Goal: Information Seeking & Learning: Compare options

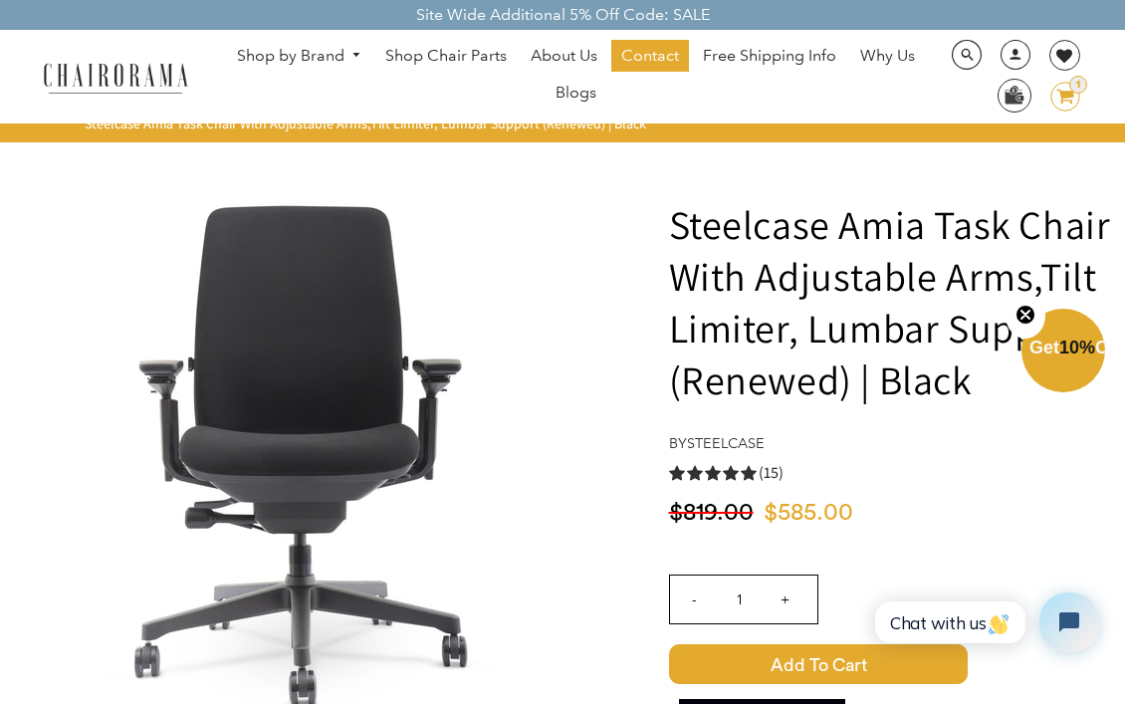
click at [744, 468] on icon "5.0 rating (15 votes)" at bounding box center [749, 473] width 16 height 16
click at [736, 437] on link "Steelcase" at bounding box center [726, 443] width 78 height 18
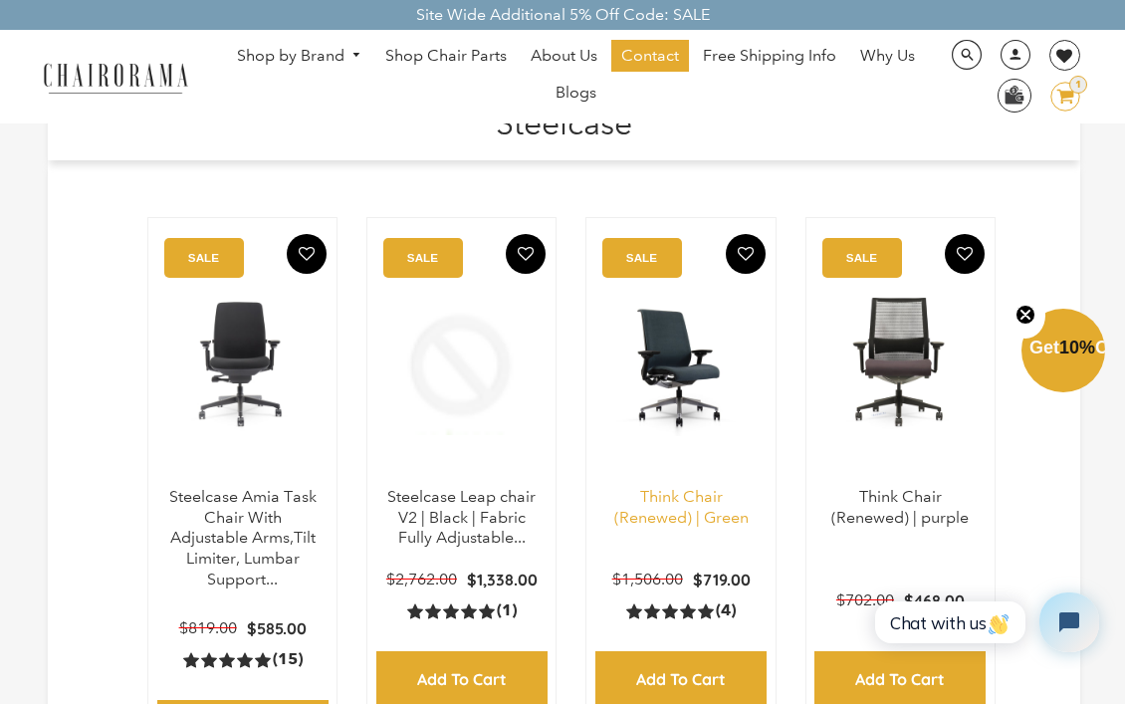
click at [671, 521] on link "Think Chair (Renewed) | Green" at bounding box center [681, 507] width 134 height 40
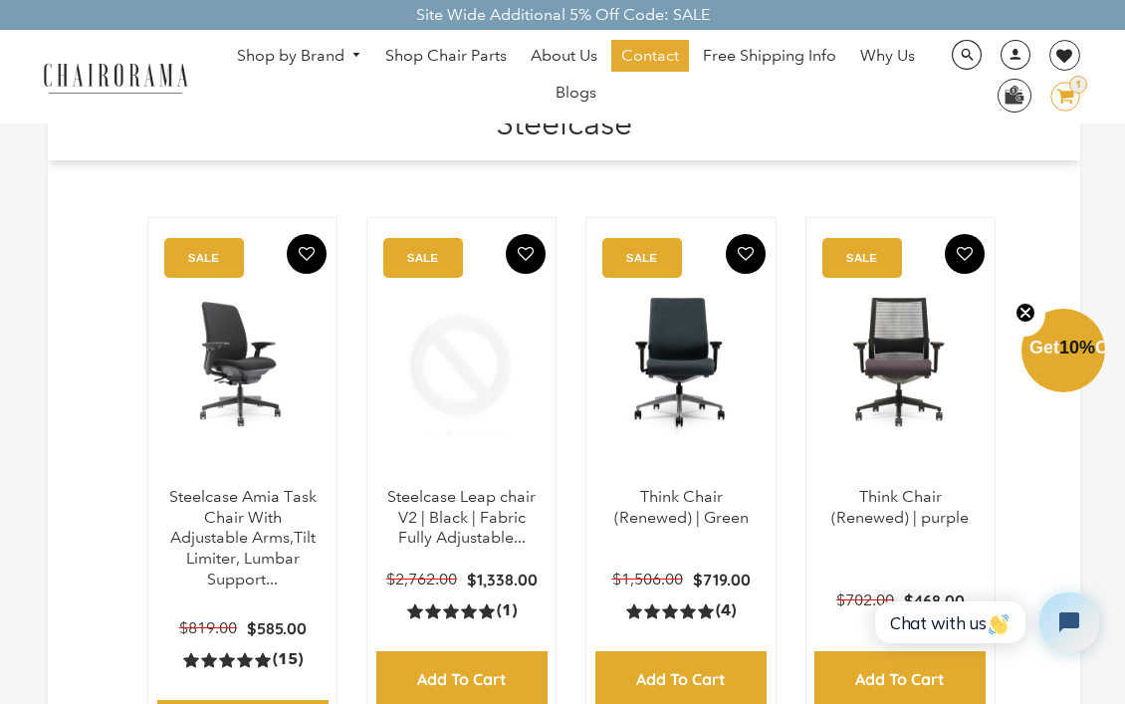
click at [305, 509] on p "Steelcase Amia Task Chair With Adjustable Arms,Tilt Limiter, Lumbar Support..." at bounding box center [242, 539] width 148 height 104
click at [281, 505] on link "Steelcase Amia Task Chair With Adjustable Arms,Tilt Limiter, Lumbar Support..." at bounding box center [242, 538] width 147 height 102
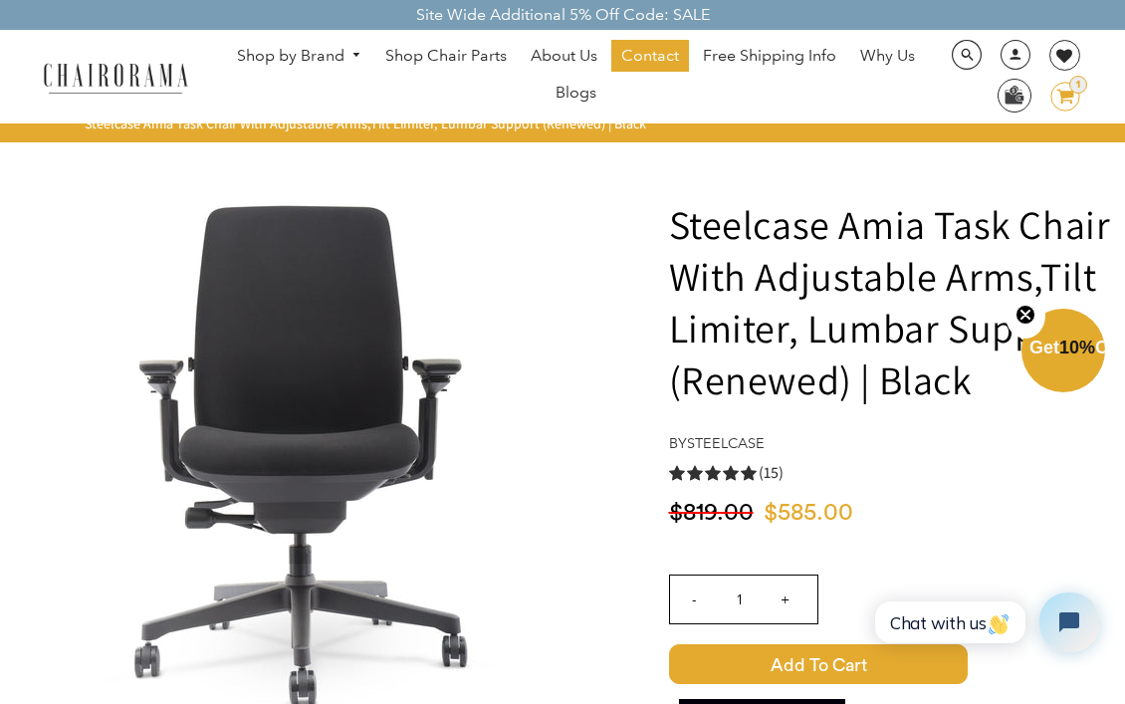
click at [751, 474] on use "5.0 rating (15 votes)" at bounding box center [749, 473] width 16 height 15
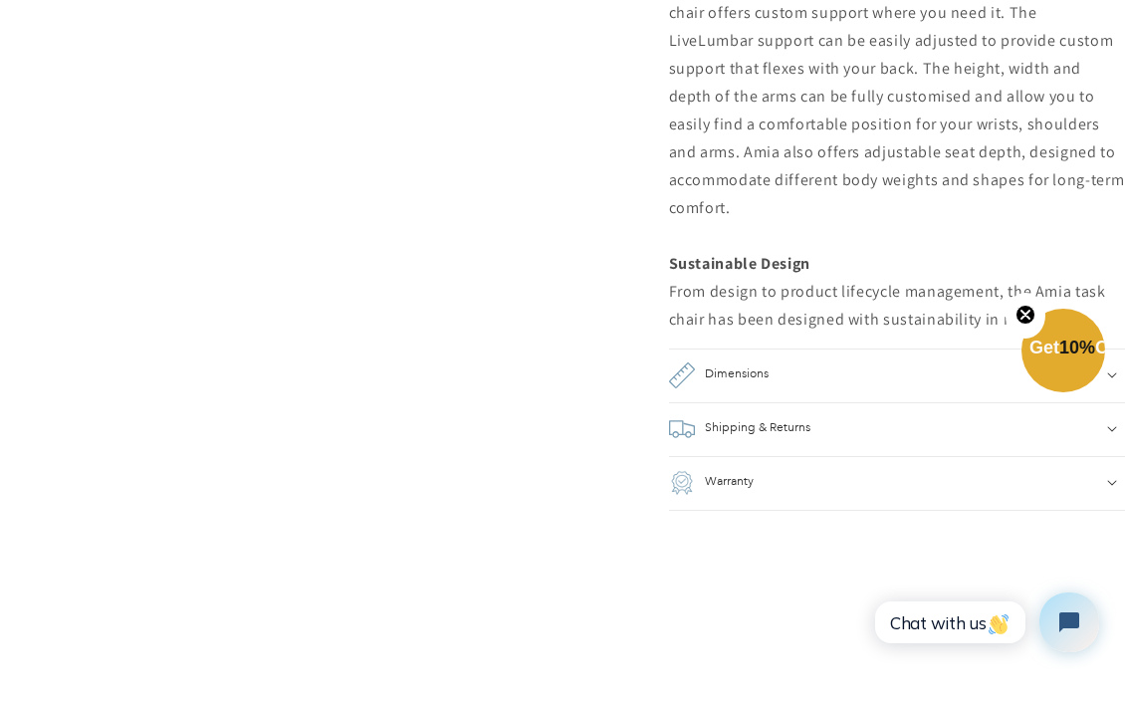
scroll to position [2170, 0]
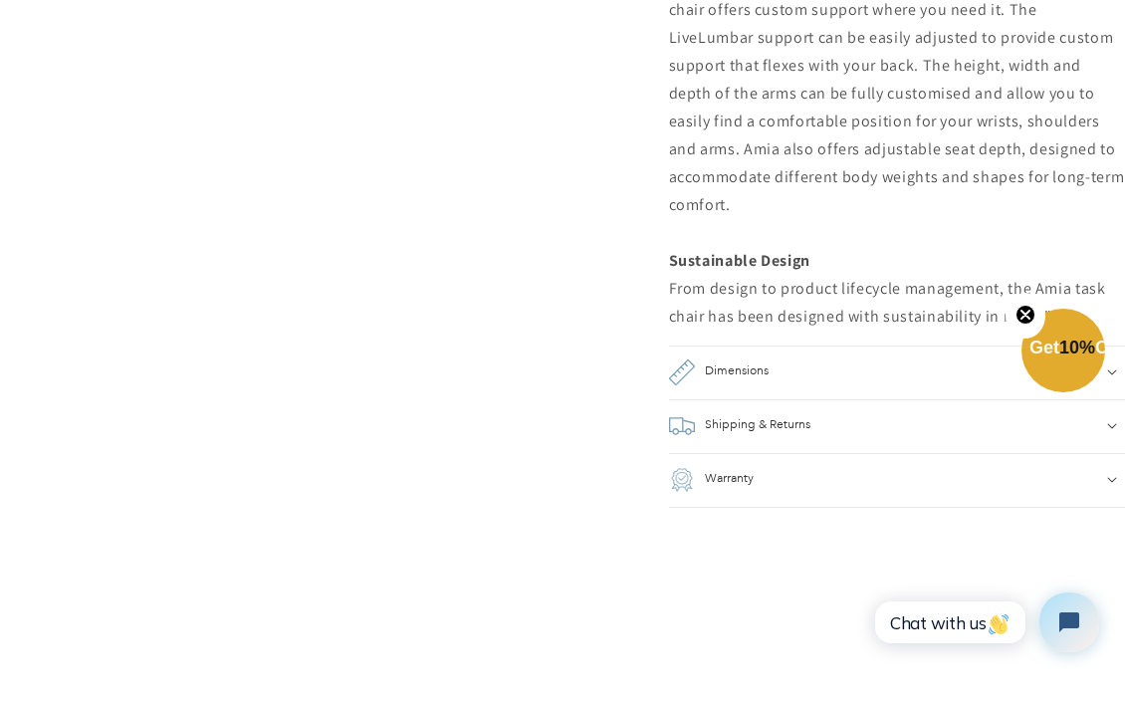
click at [774, 362] on summary "Dimensions" at bounding box center [897, 373] width 457 height 54
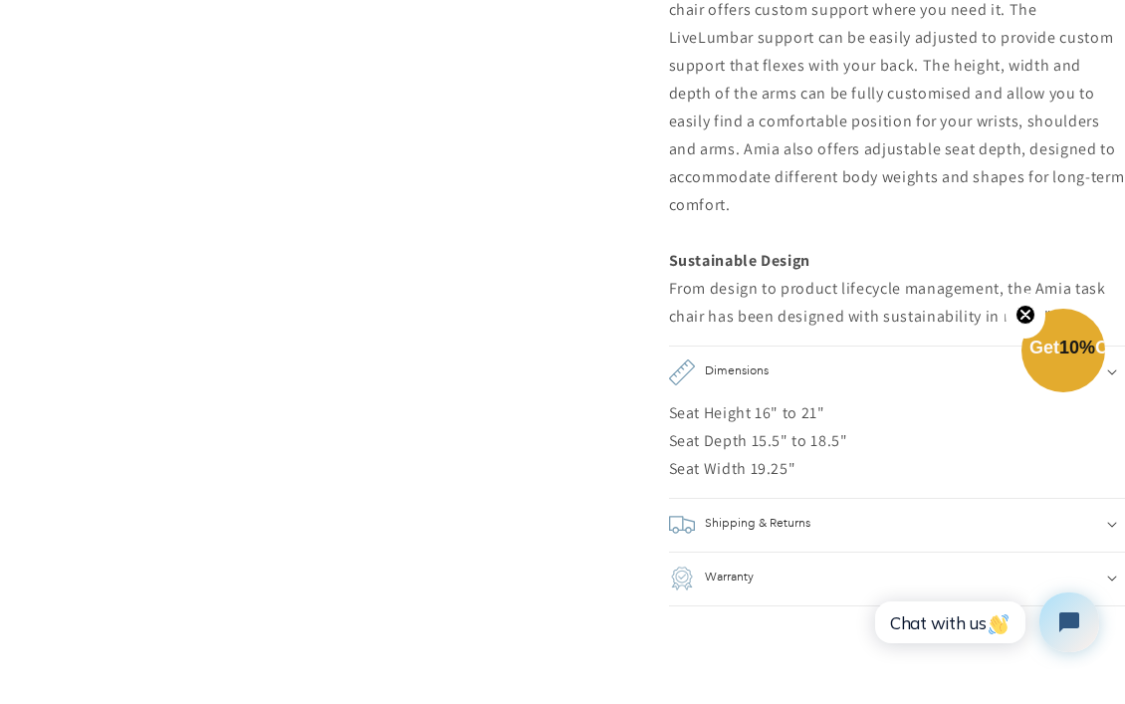
click at [783, 512] on h2 "Shipping & Returns" at bounding box center [758, 525] width 106 height 26
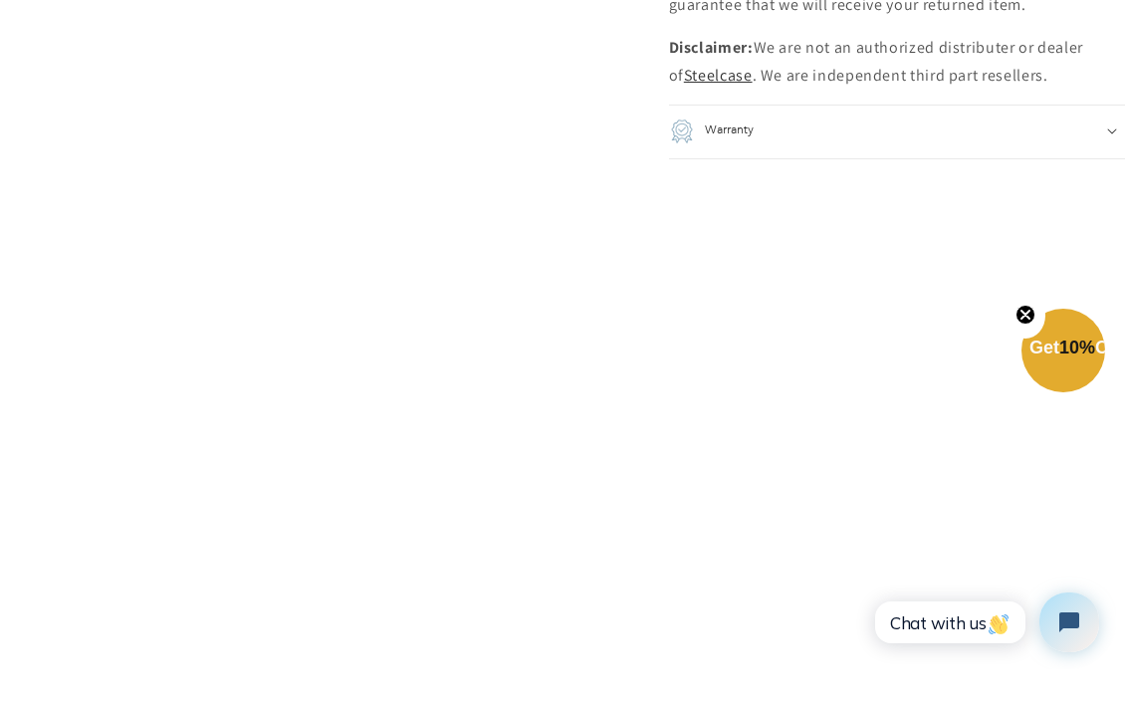
scroll to position [4584, 0]
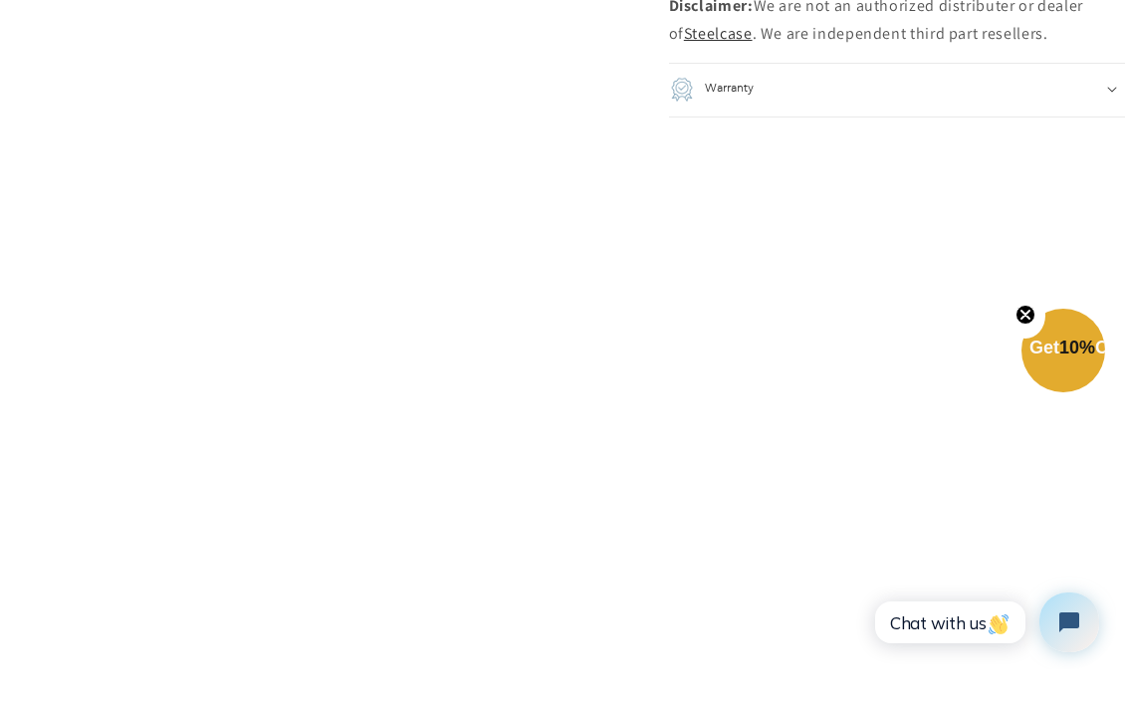
click at [897, 63] on summary "Warranty" at bounding box center [897, 90] width 457 height 54
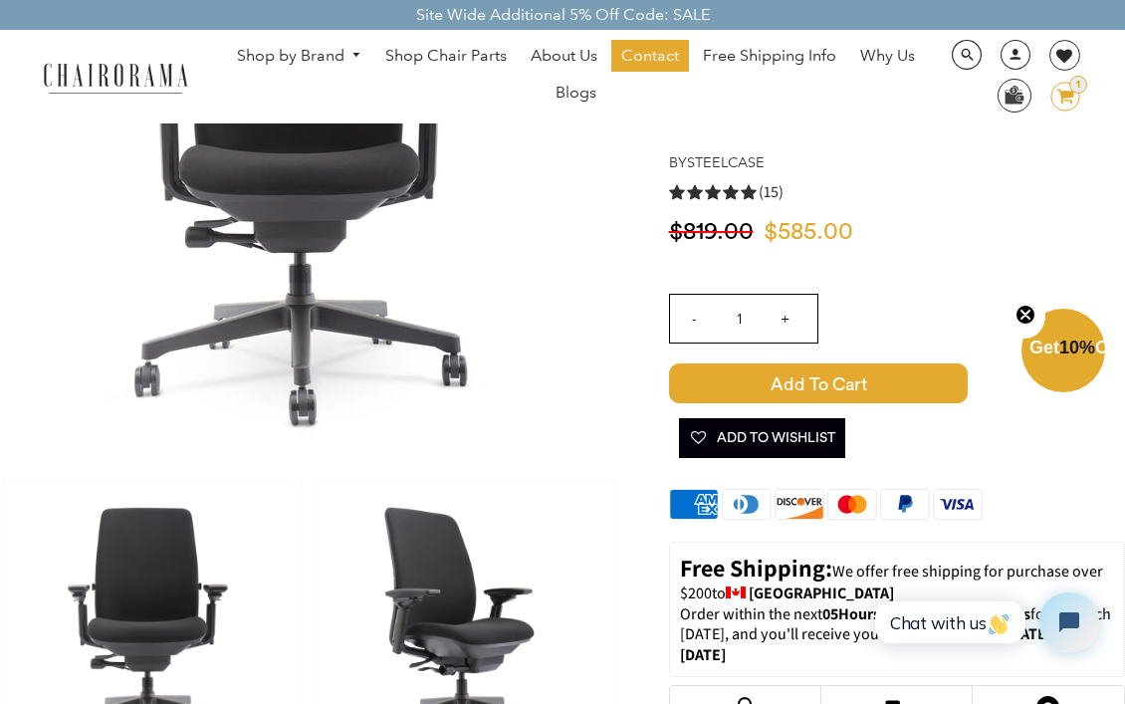
scroll to position [0, 0]
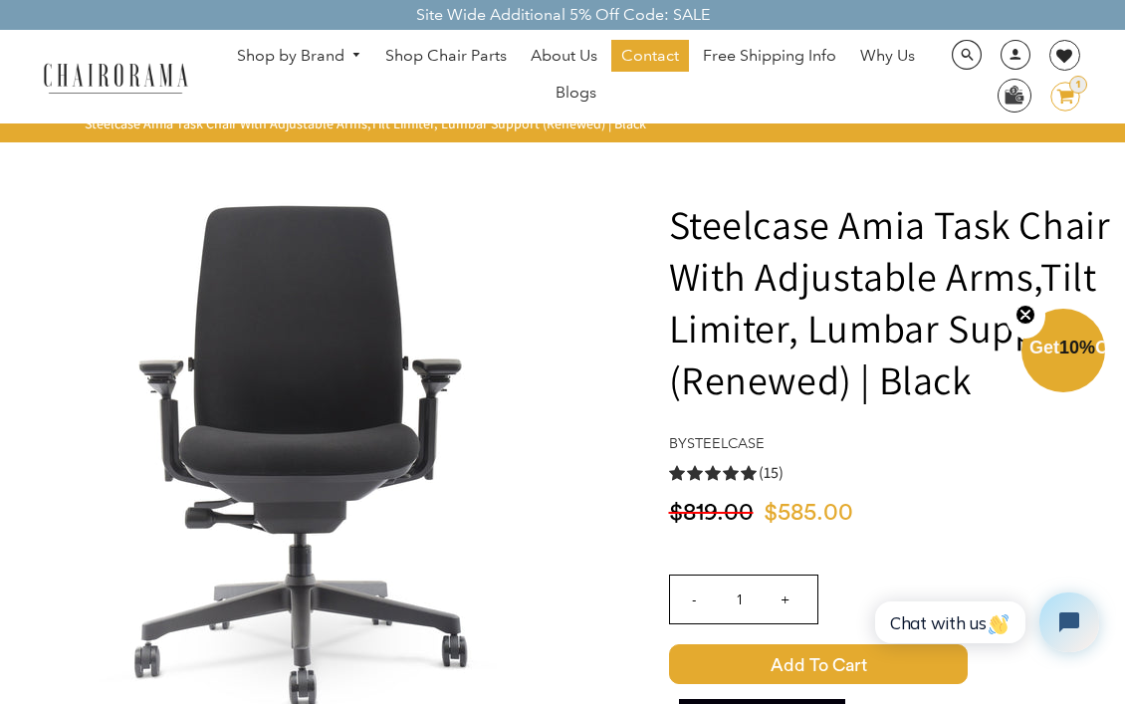
click at [317, 66] on link "Shop by Brand" at bounding box center [299, 56] width 145 height 31
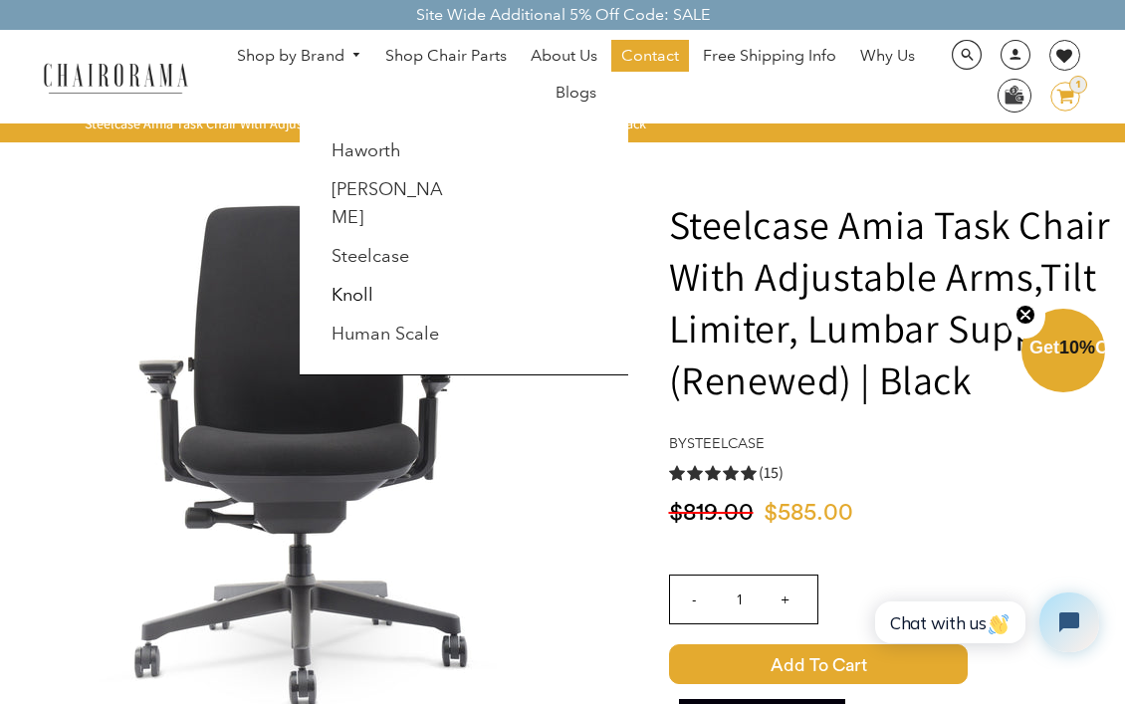
click at [357, 284] on link "Knoll" at bounding box center [353, 295] width 42 height 22
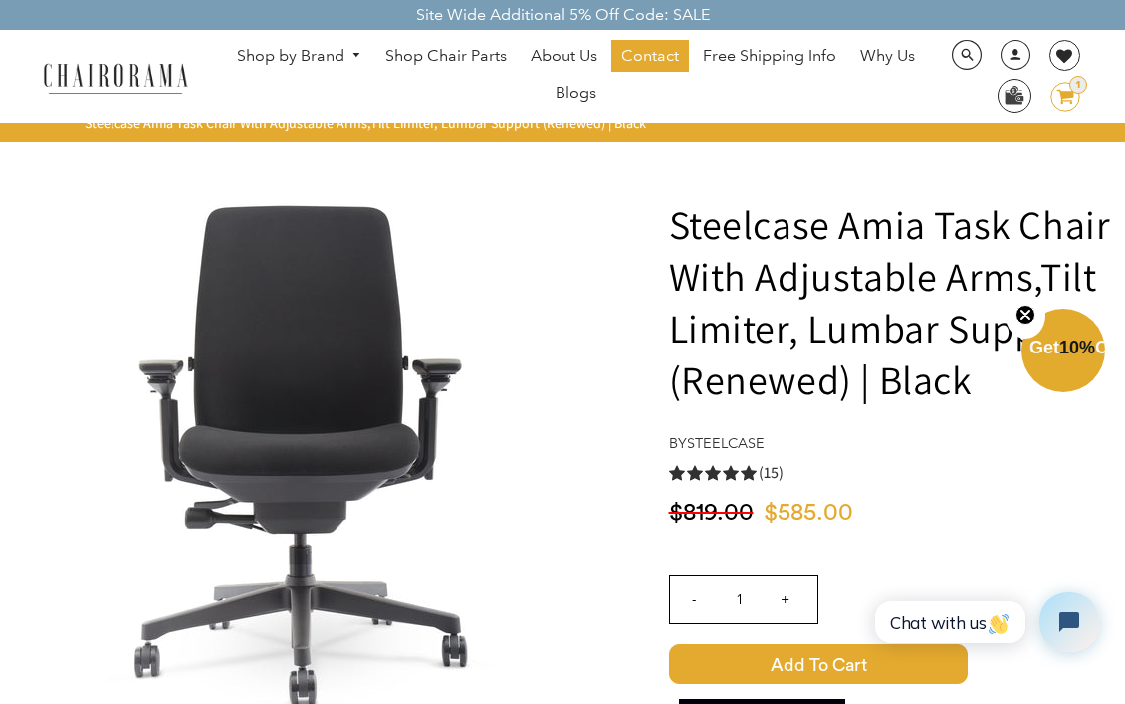
click at [351, 54] on span "DesktopNavigation" at bounding box center [354, 55] width 18 height 13
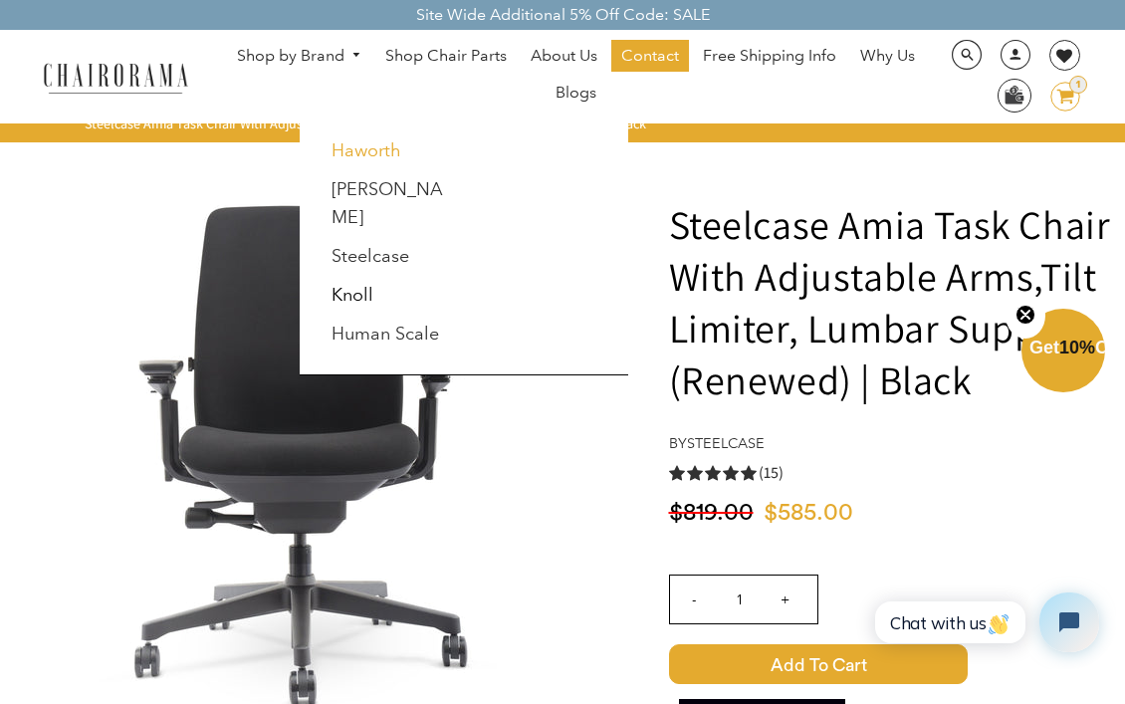
click at [393, 145] on link "Haworth" at bounding box center [367, 150] width 70 height 22
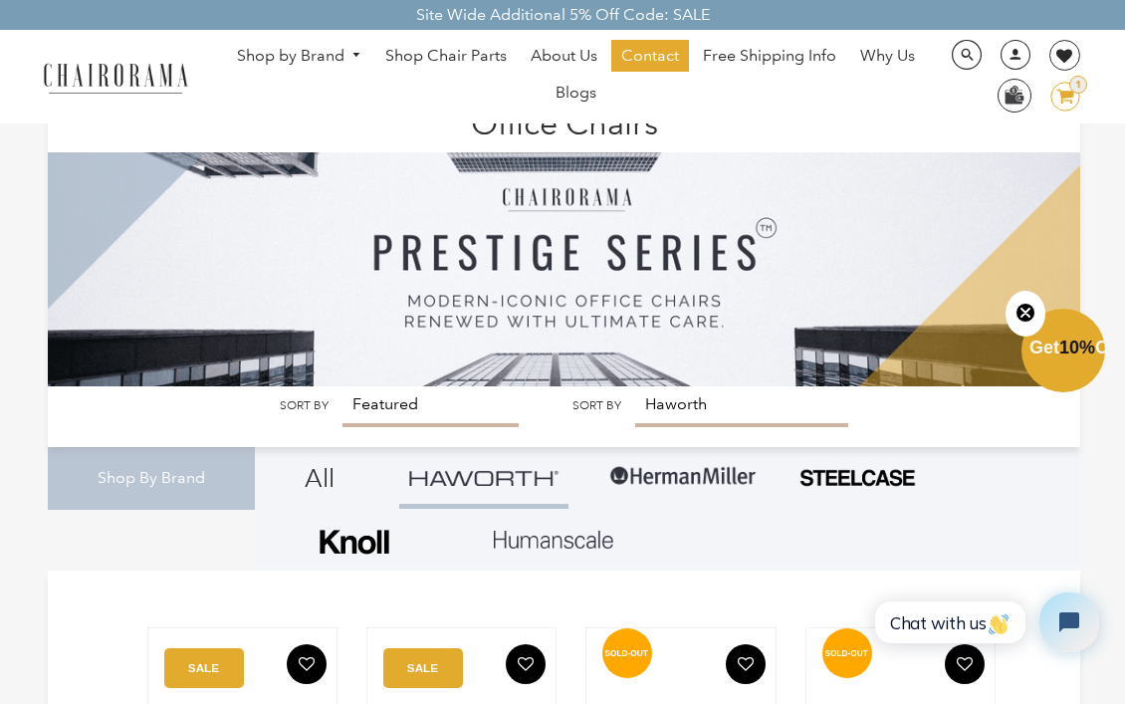
click at [349, 60] on span "DesktopNavigation" at bounding box center [354, 55] width 18 height 13
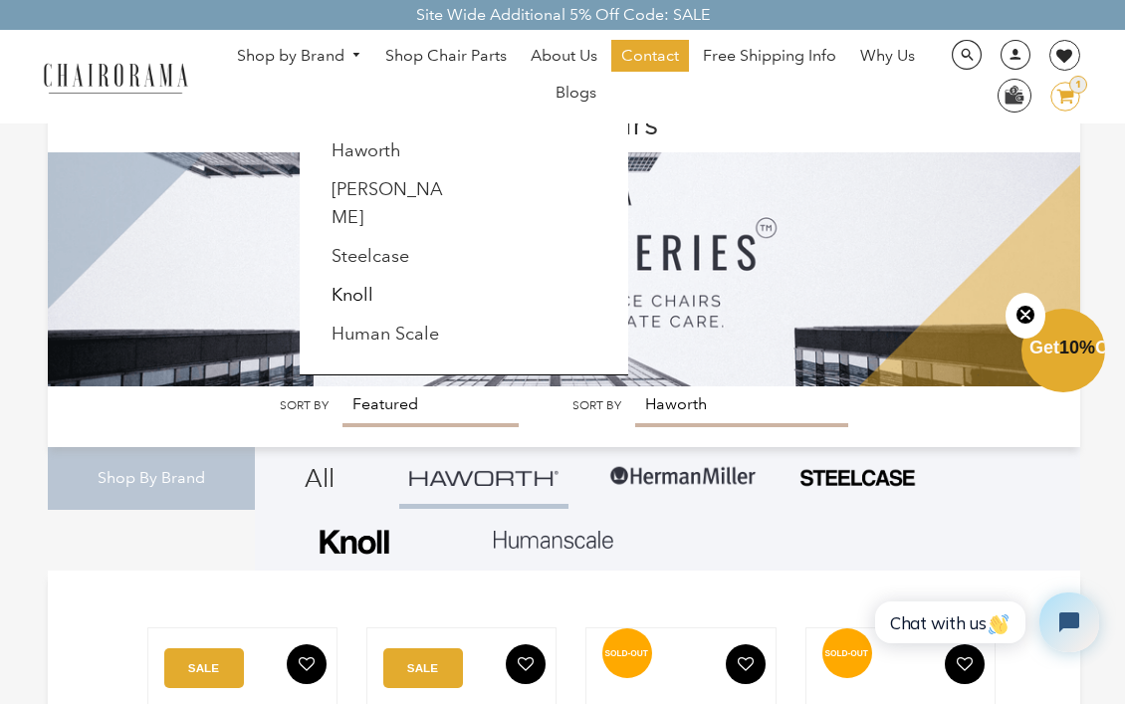
click at [254, 116] on div "Shop by Brand [GEOGRAPHIC_DATA] [PERSON_NAME] Steelcase [PERSON_NAME] Human Sca…" at bounding box center [562, 77] width 1125 height 94
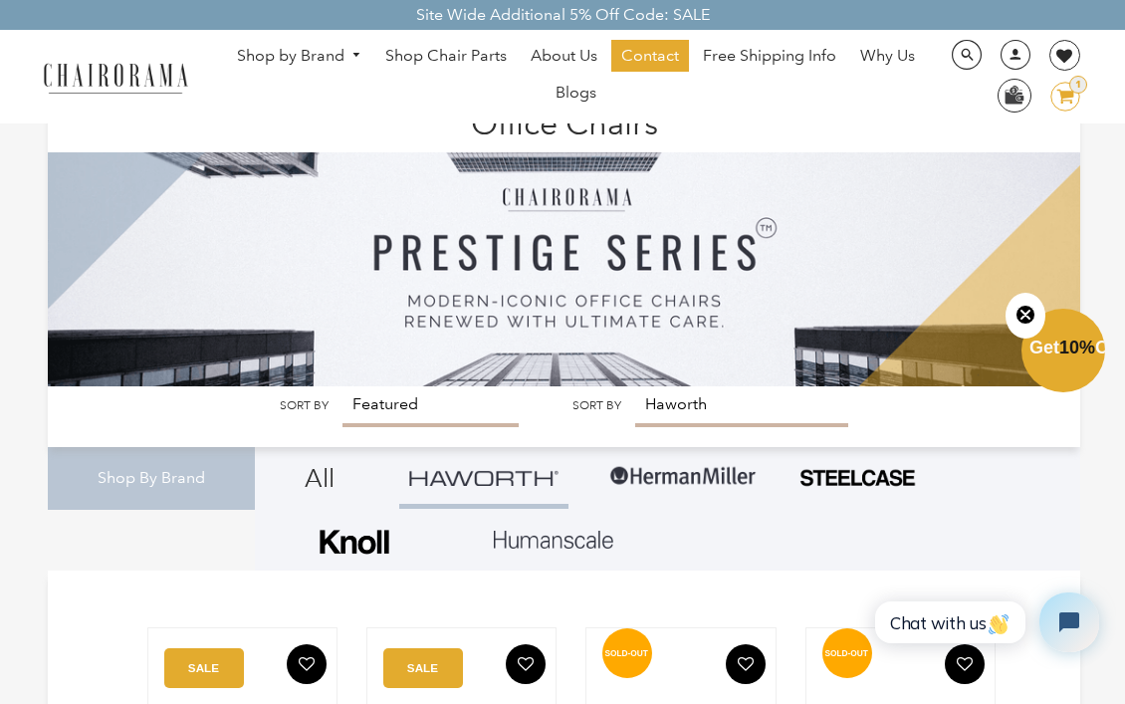
click at [323, 41] on ul "Shop by Brand [GEOGRAPHIC_DATA] [PERSON_NAME] Steelcase [PERSON_NAME] Human Sca…" at bounding box center [576, 77] width 738 height 74
click at [324, 69] on link "Shop by Brand" at bounding box center [299, 56] width 145 height 31
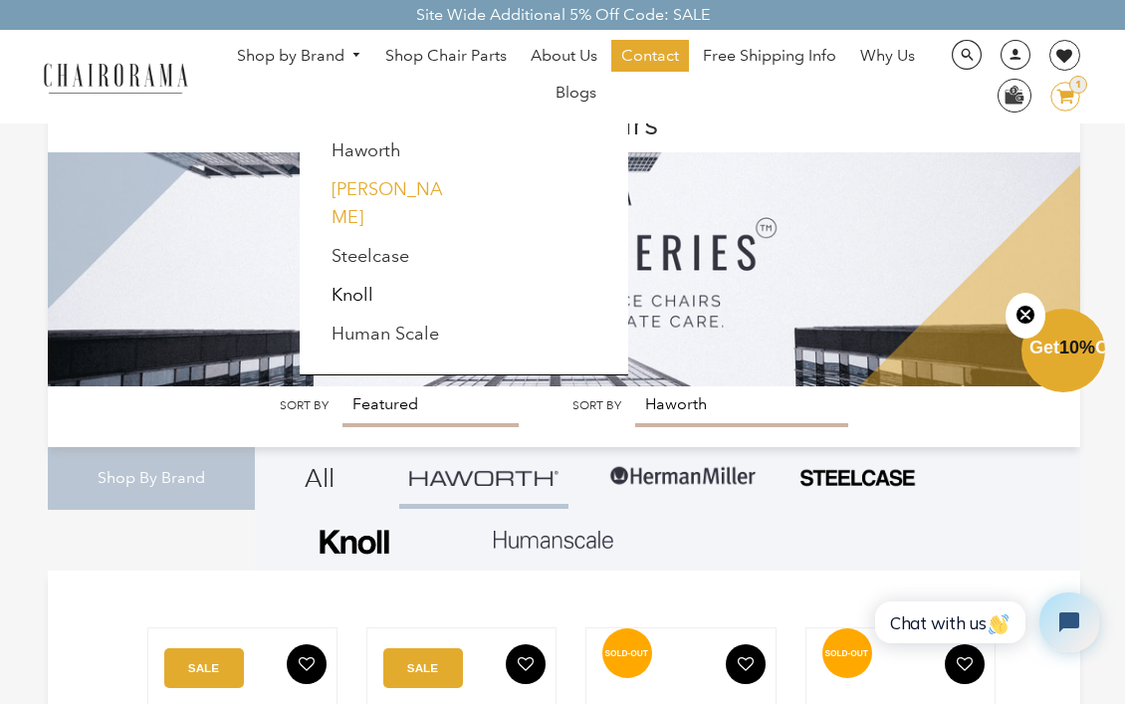
click at [342, 193] on link "[PERSON_NAME]" at bounding box center [388, 203] width 112 height 50
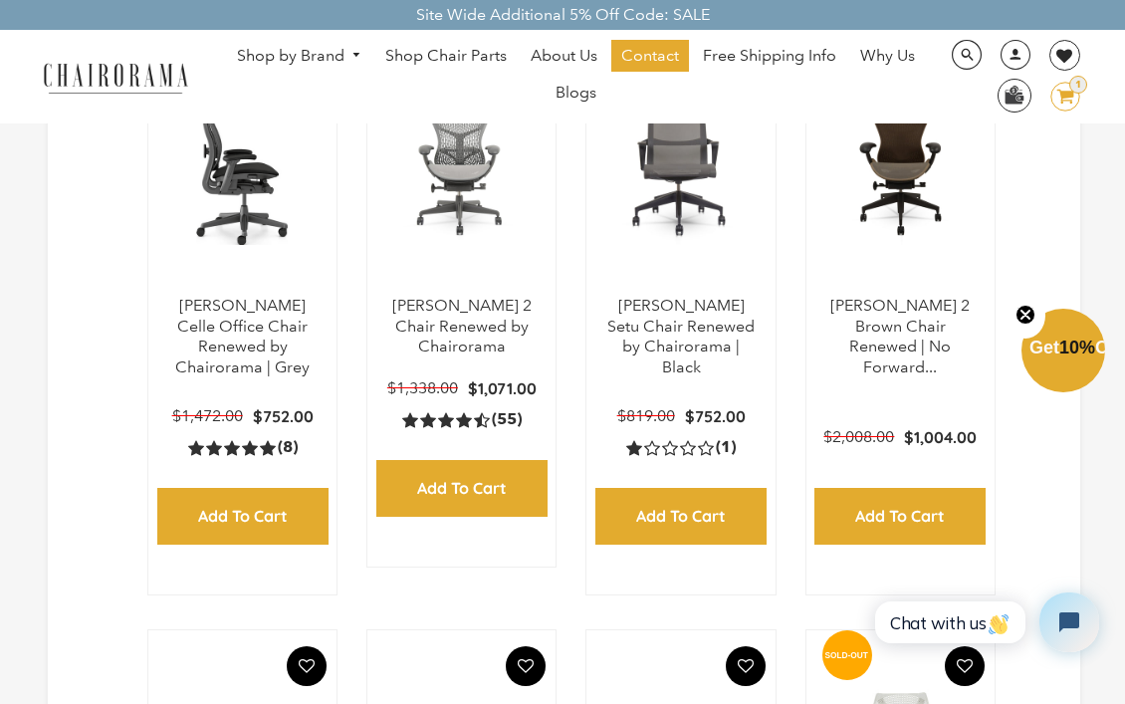
scroll to position [596, 0]
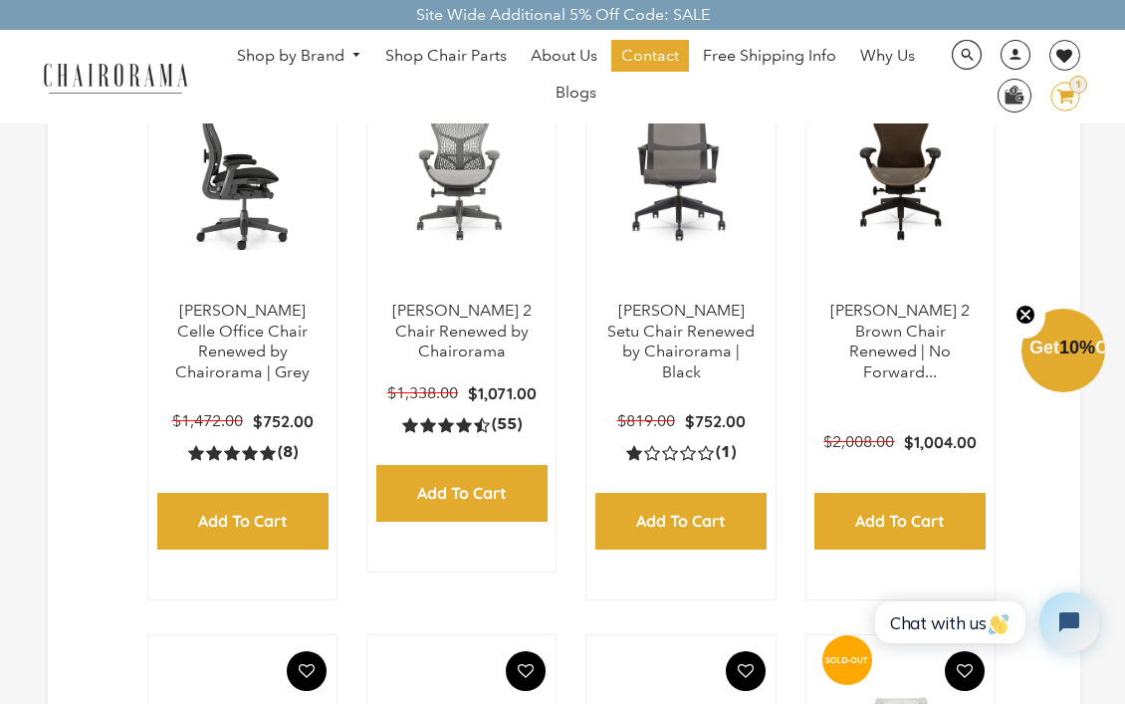
click at [240, 169] on img at bounding box center [242, 176] width 148 height 249
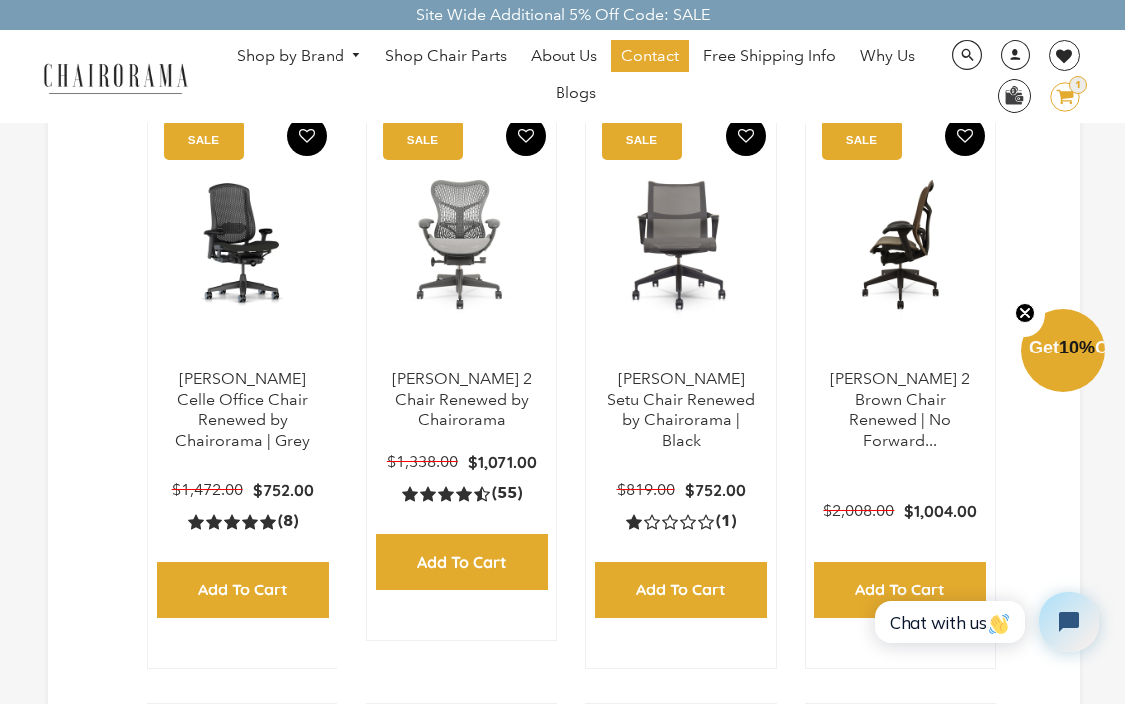
click at [934, 208] on img at bounding box center [900, 244] width 148 height 249
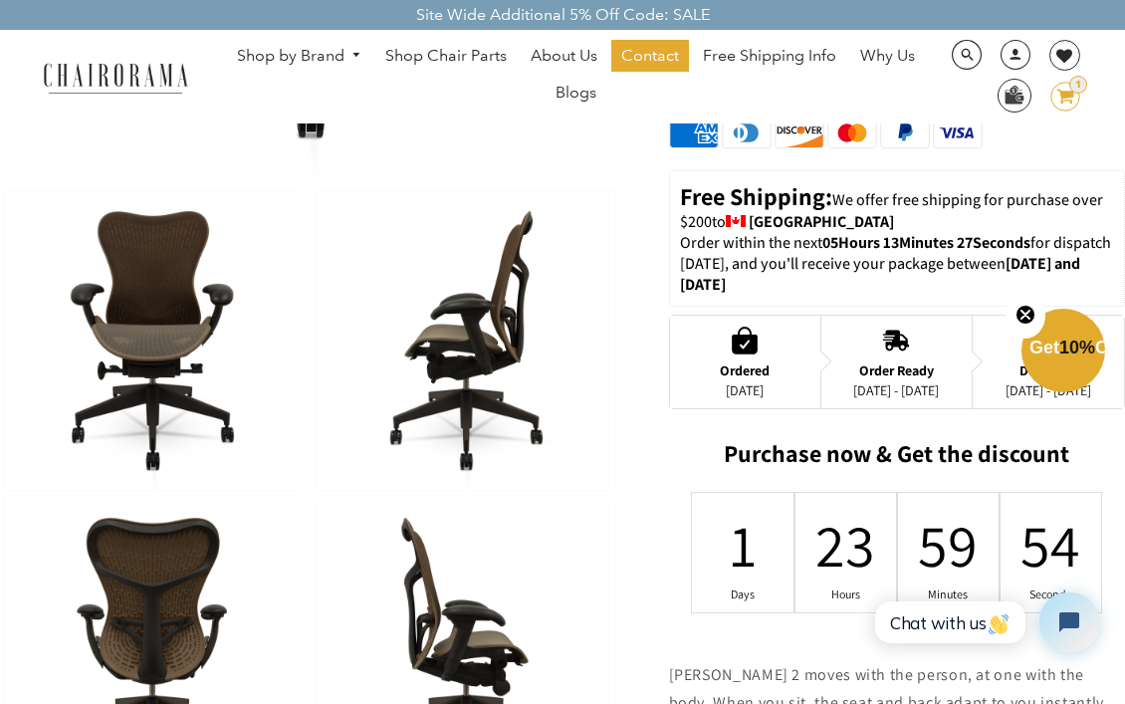
scroll to position [428, 0]
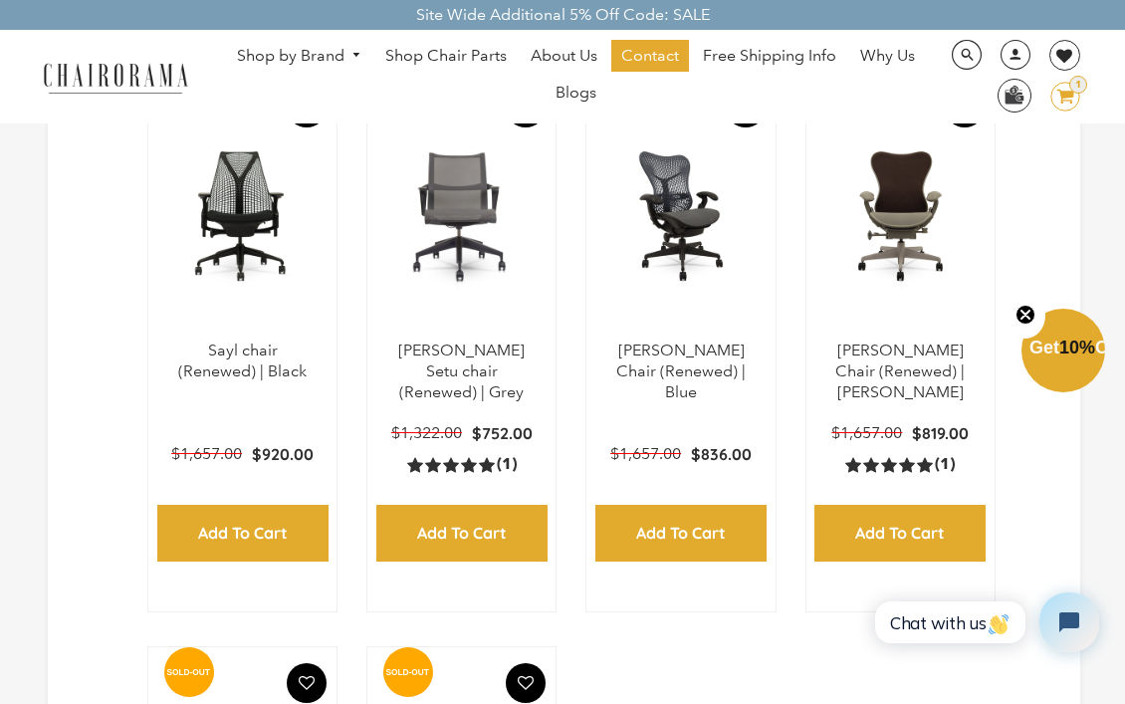
scroll to position [2351, 0]
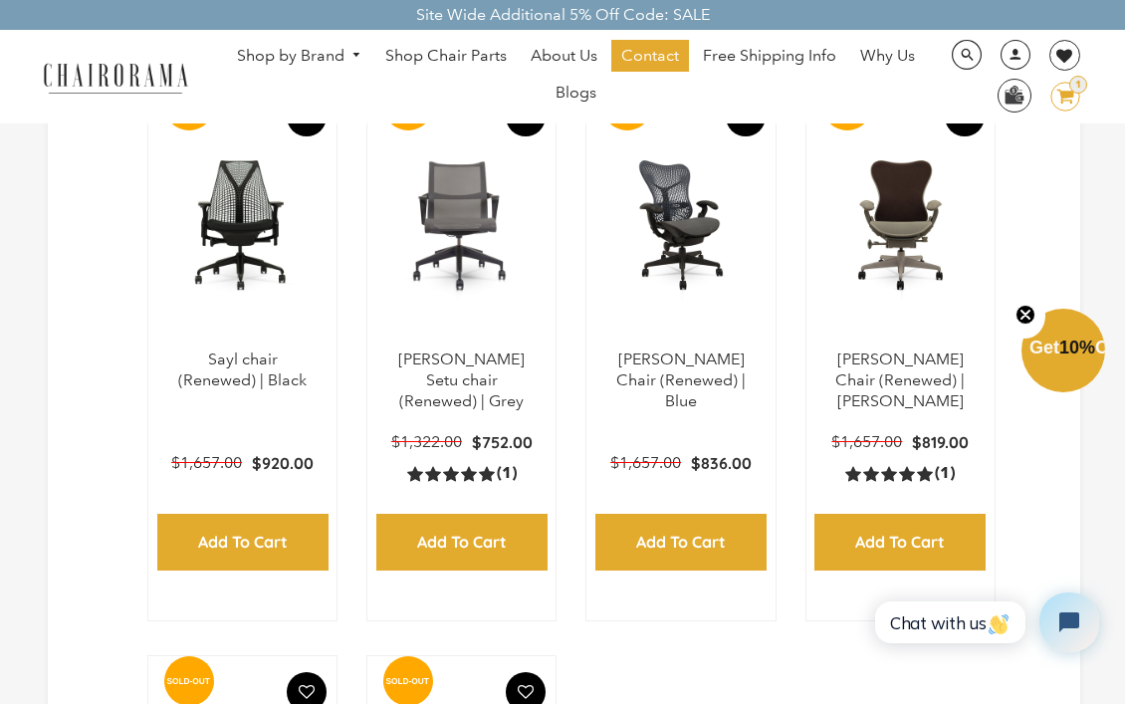
click at [919, 221] on img at bounding box center [900, 225] width 148 height 249
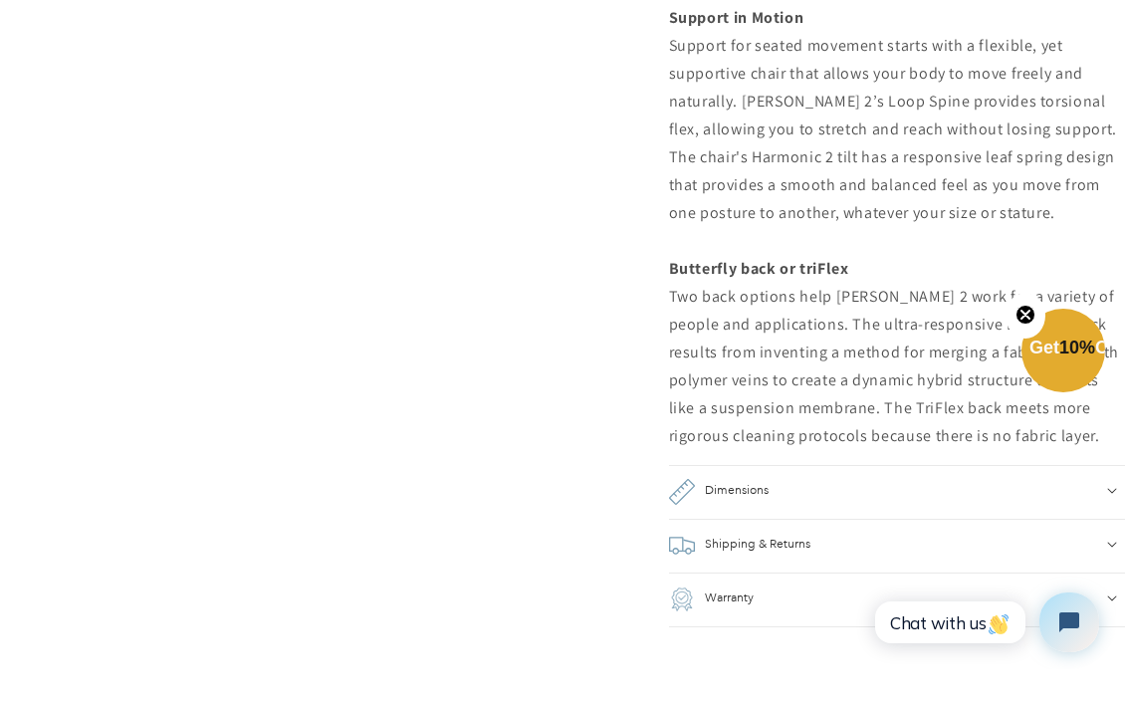
scroll to position [1799, 0]
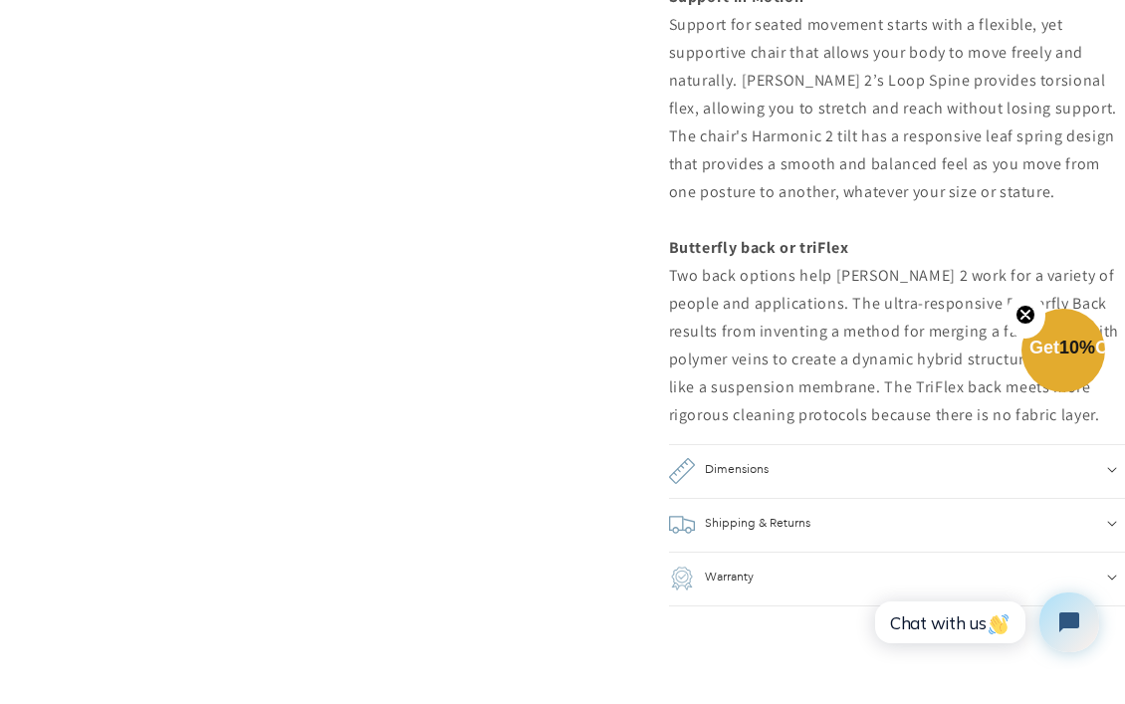
click at [813, 458] on div "Dimensions" at bounding box center [897, 471] width 457 height 26
click at [795, 555] on h2 "Shipping & Returns" at bounding box center [758, 568] width 106 height 26
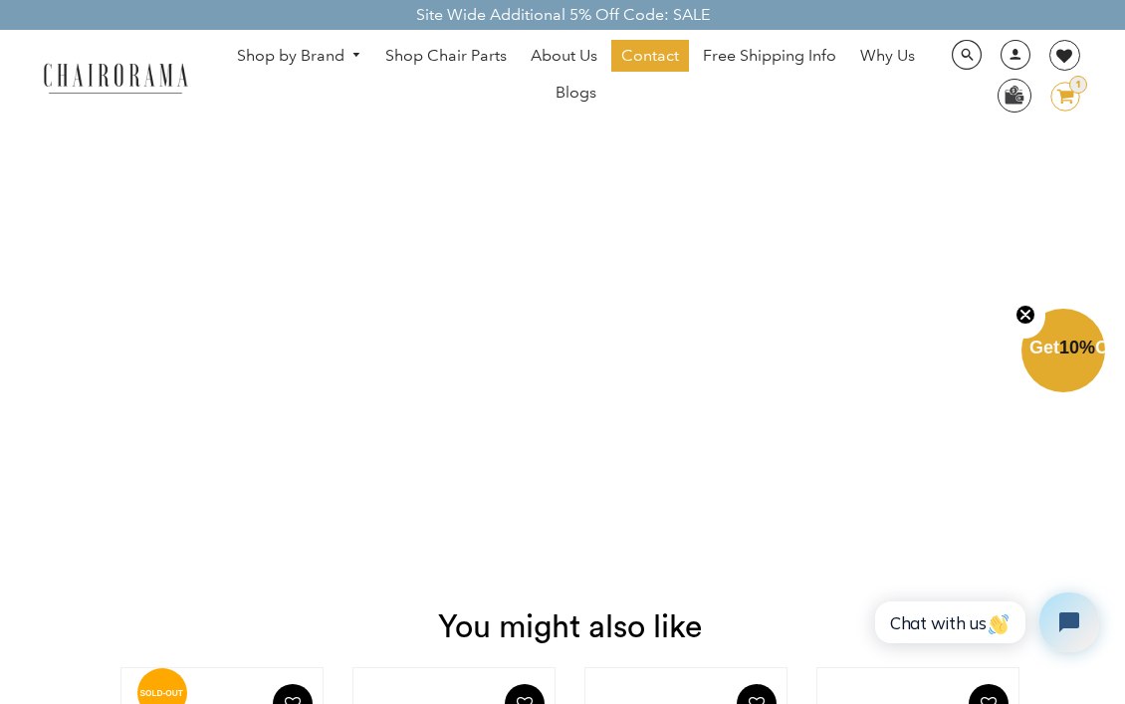
scroll to position [3810, 0]
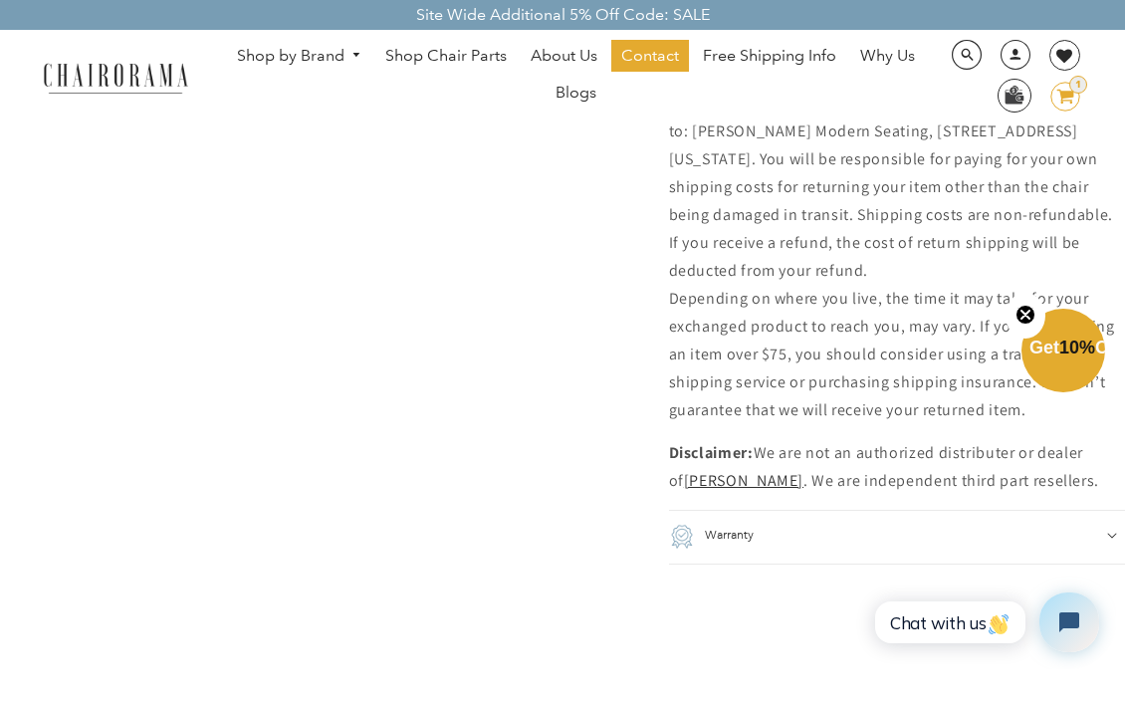
click at [801, 524] on div "Warranty" at bounding box center [897, 537] width 457 height 26
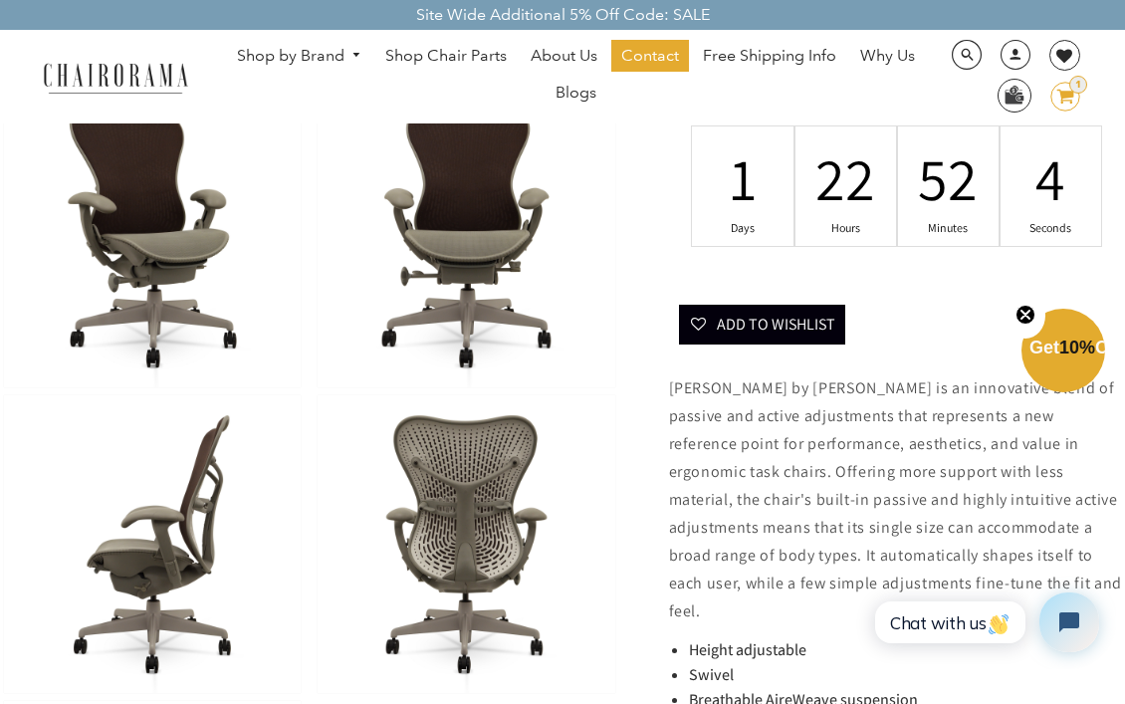
scroll to position [0, 0]
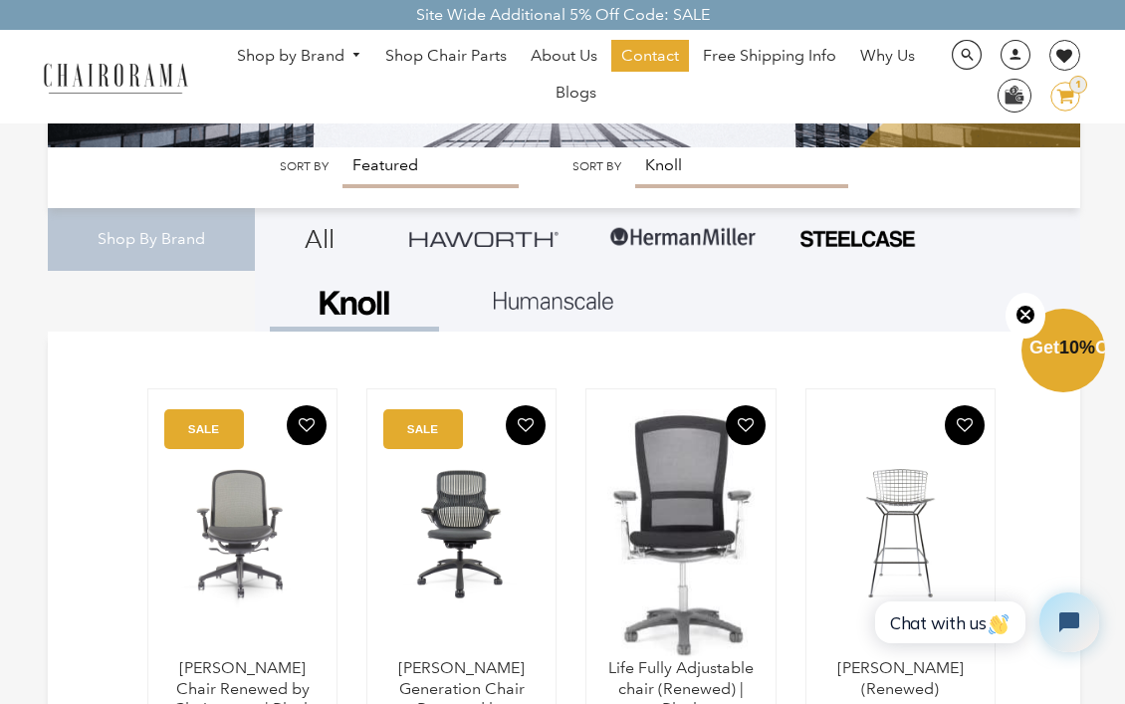
scroll to position [223, 0]
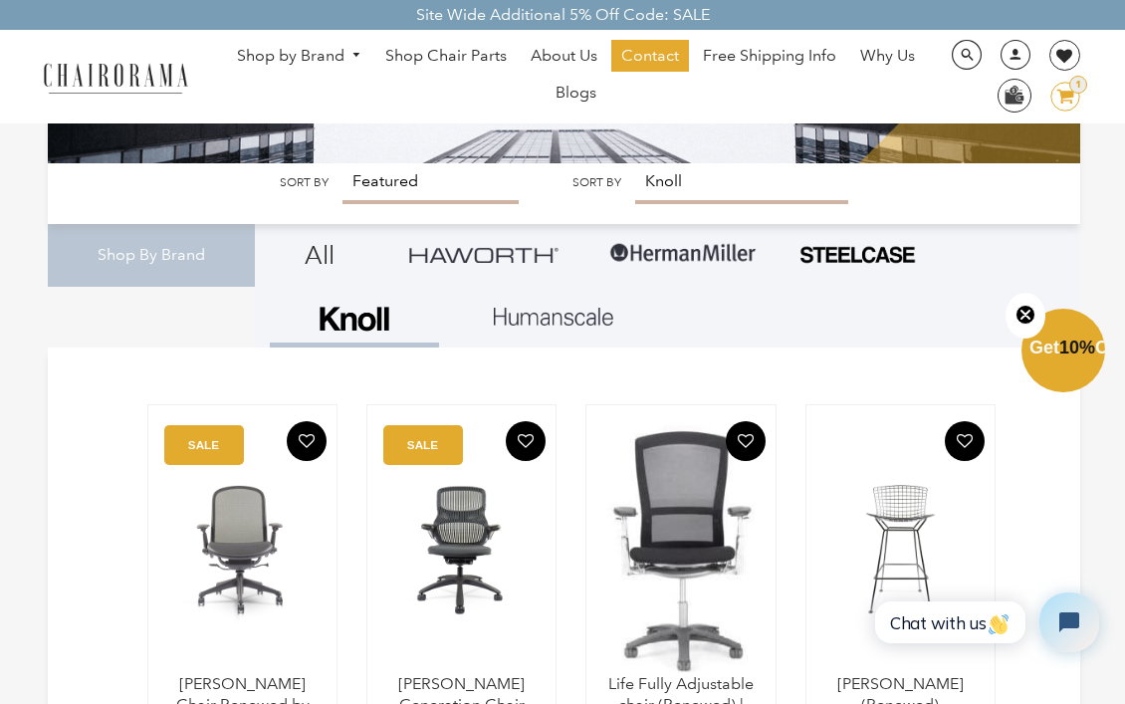
click at [320, 57] on link "Shop by Brand" at bounding box center [299, 56] width 145 height 31
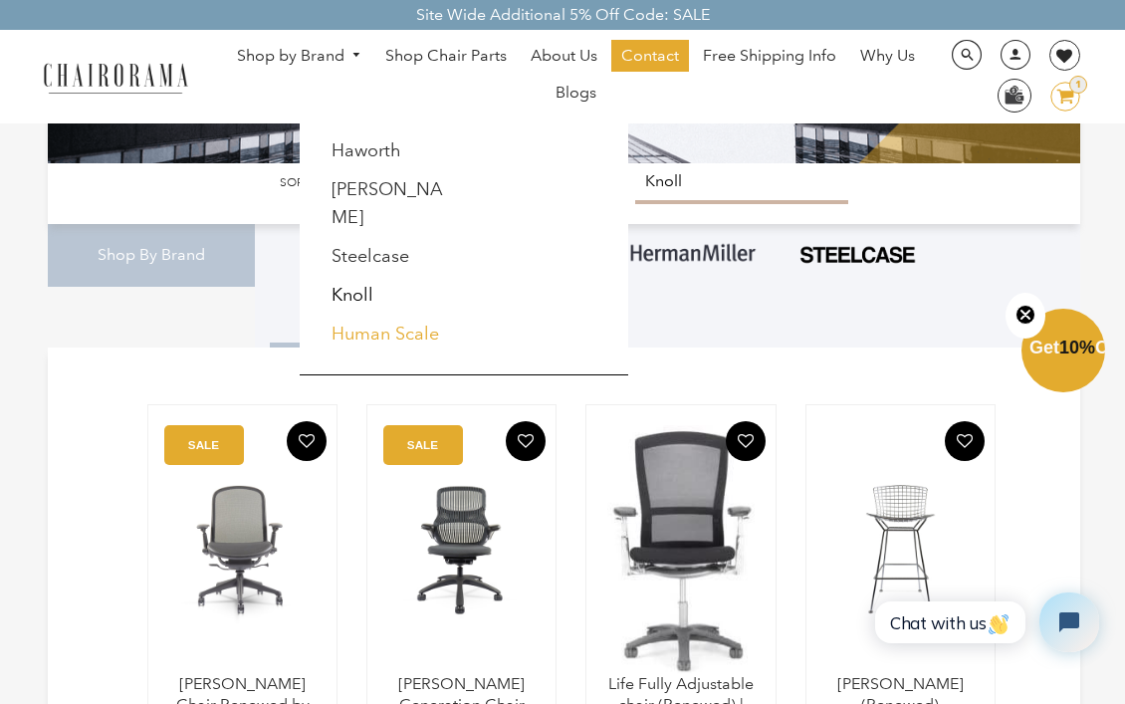
click at [379, 323] on link "Human Scale" at bounding box center [386, 334] width 108 height 22
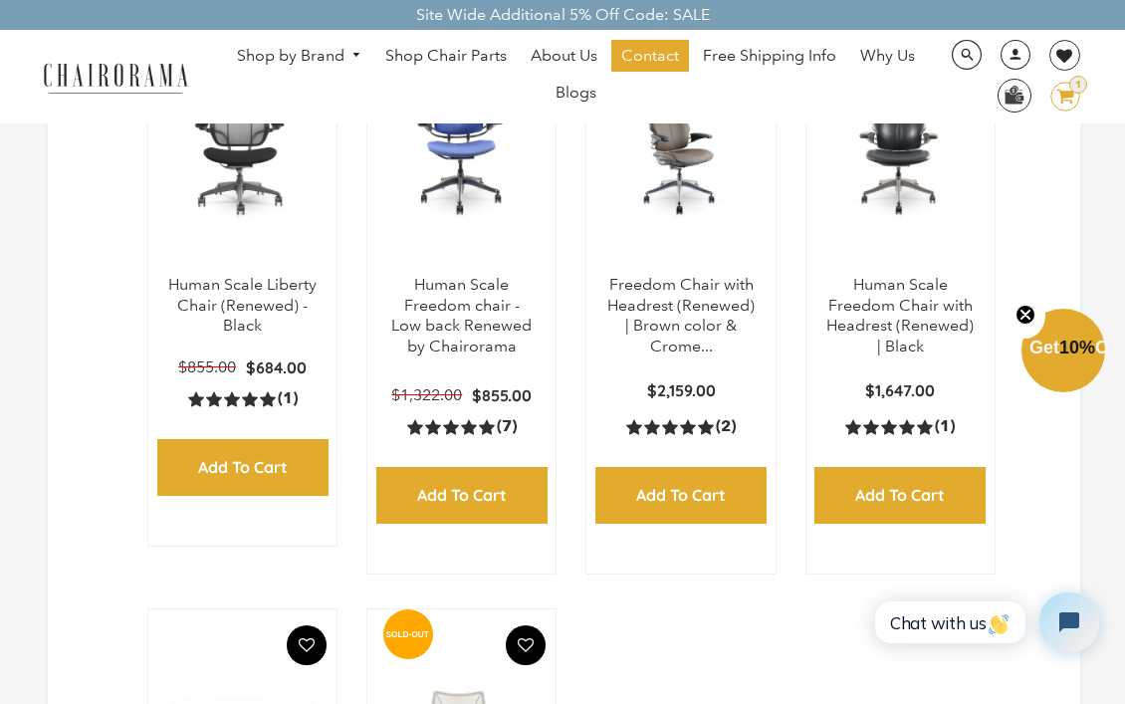
scroll to position [556, 0]
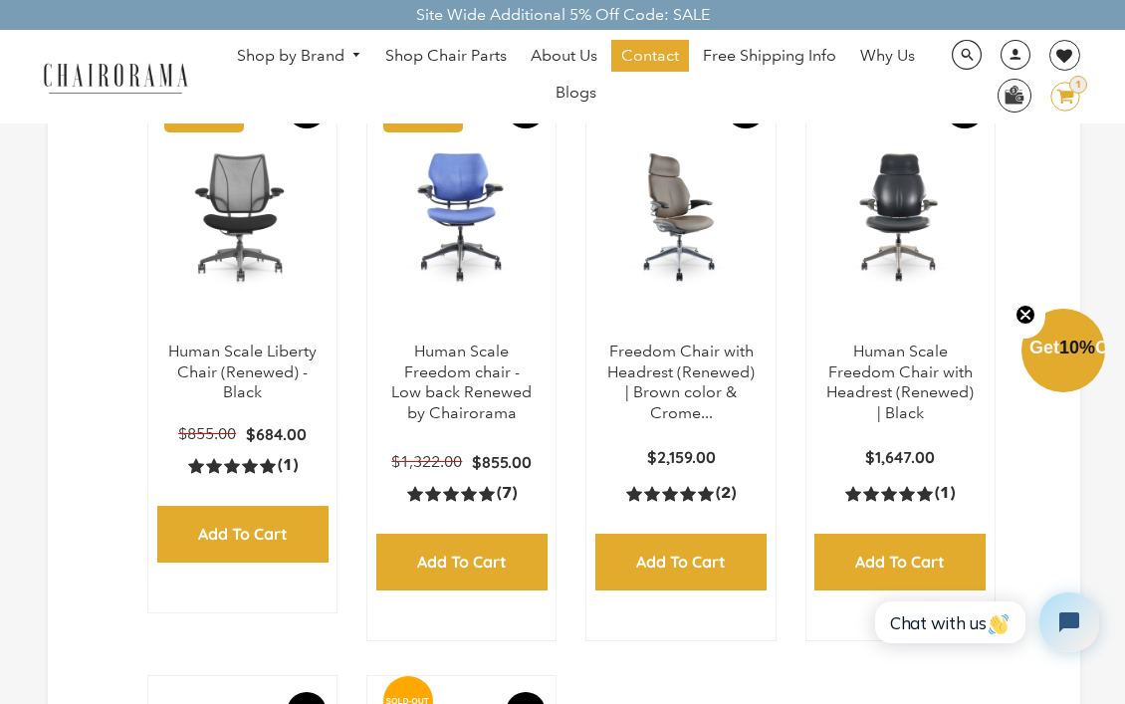
click at [671, 196] on img at bounding box center [680, 217] width 148 height 249
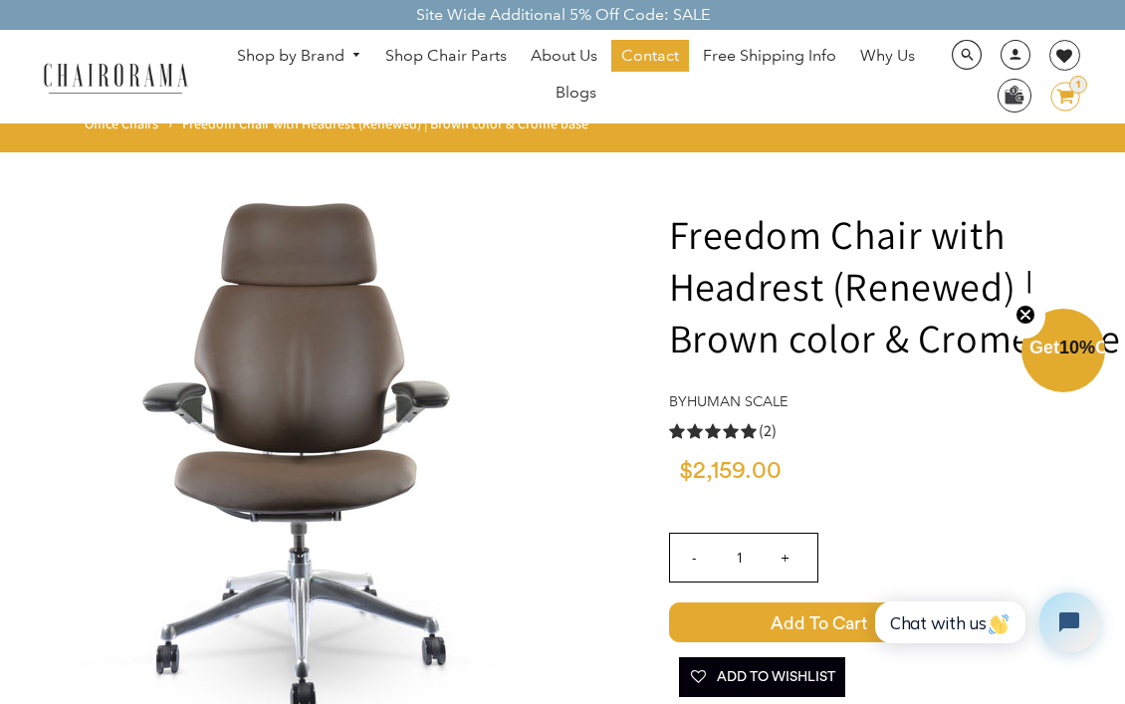
click at [344, 54] on link "Shop by Brand" at bounding box center [299, 56] width 145 height 31
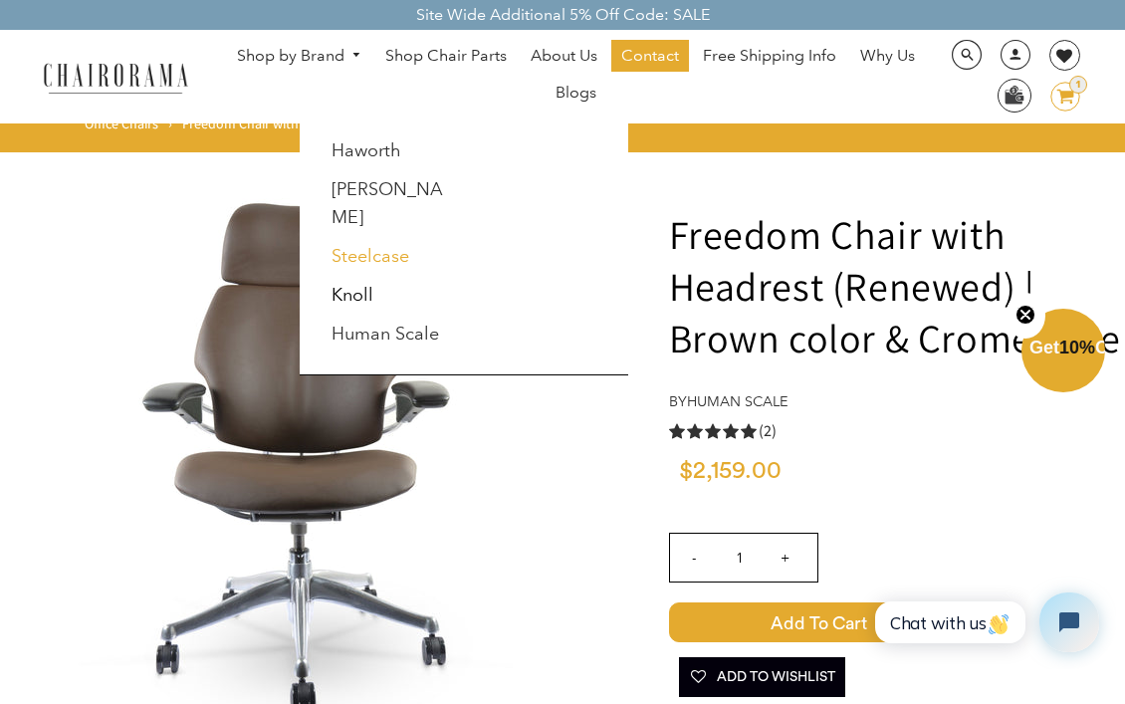
click at [398, 245] on link "Steelcase" at bounding box center [371, 256] width 78 height 22
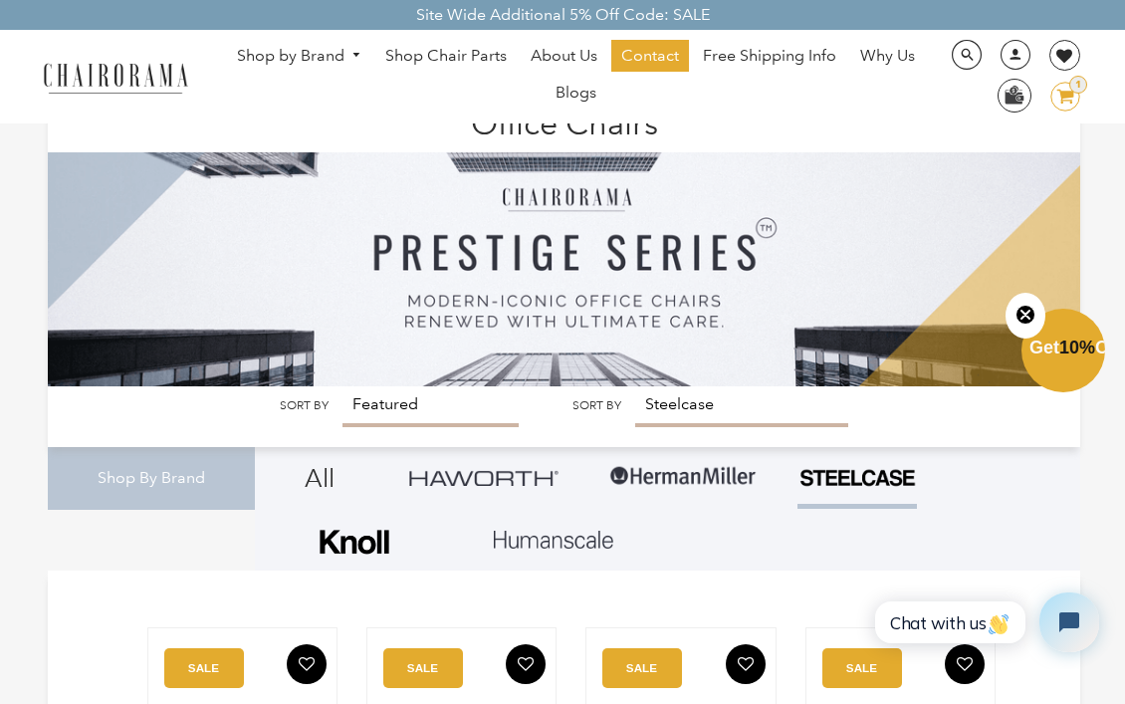
click at [361, 59] on span "DesktopNavigation" at bounding box center [354, 55] width 18 height 13
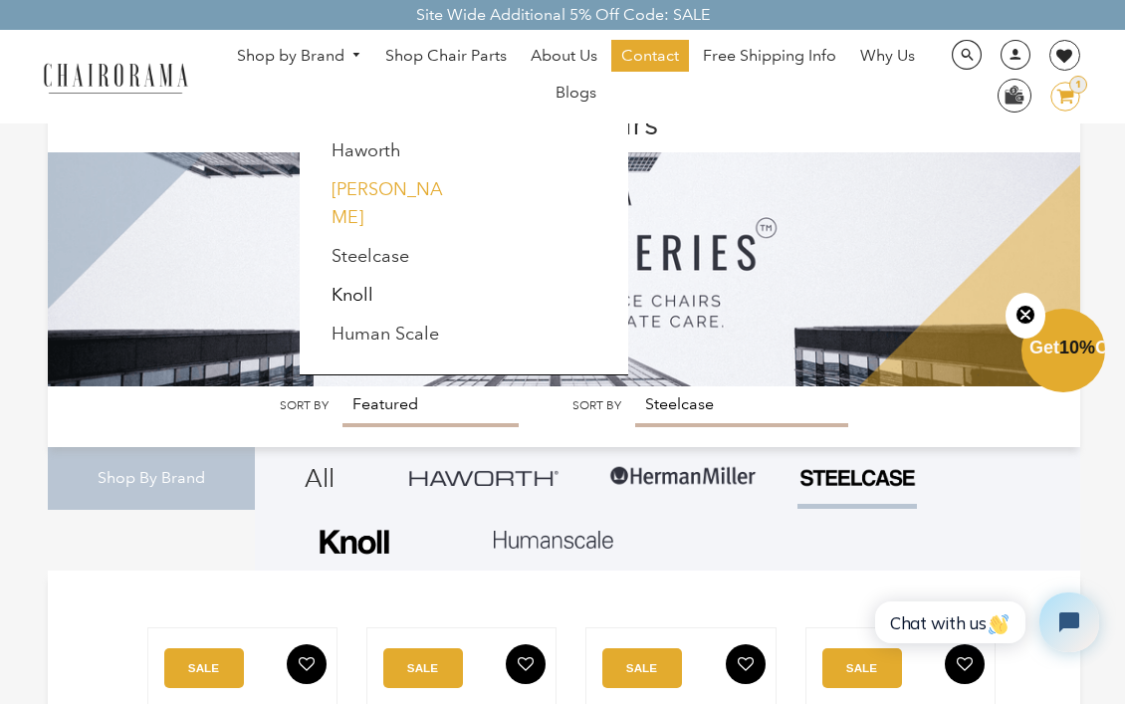
click at [396, 193] on link "[PERSON_NAME]" at bounding box center [388, 203] width 112 height 50
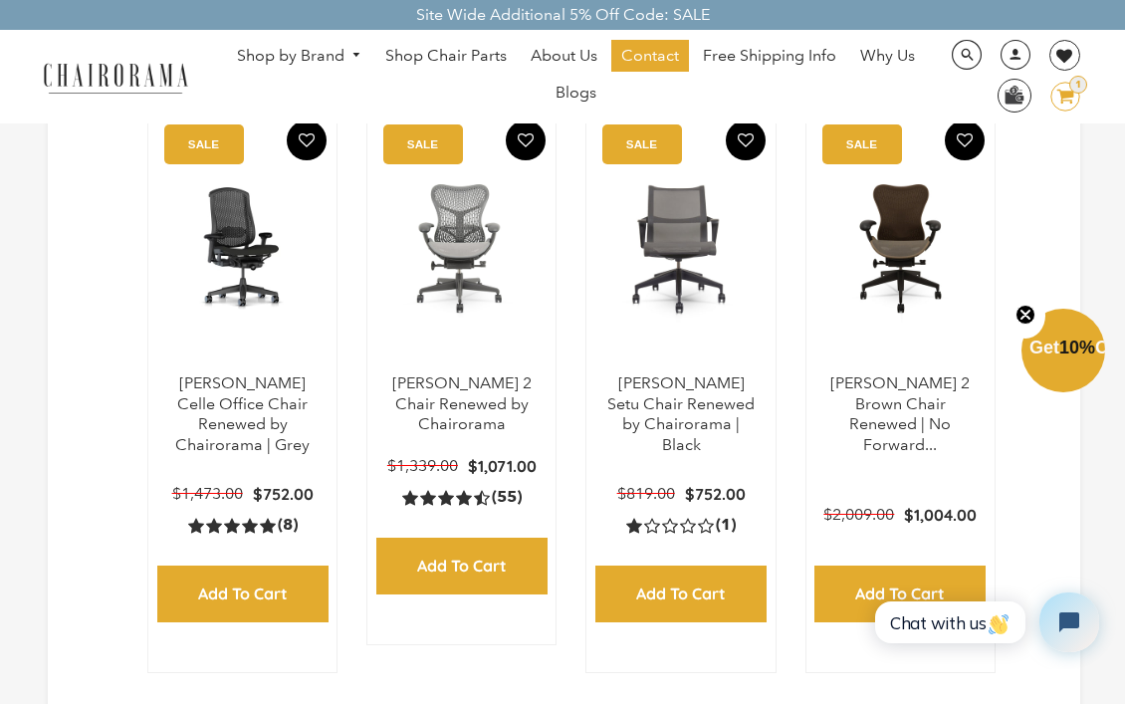
scroll to position [525, 0]
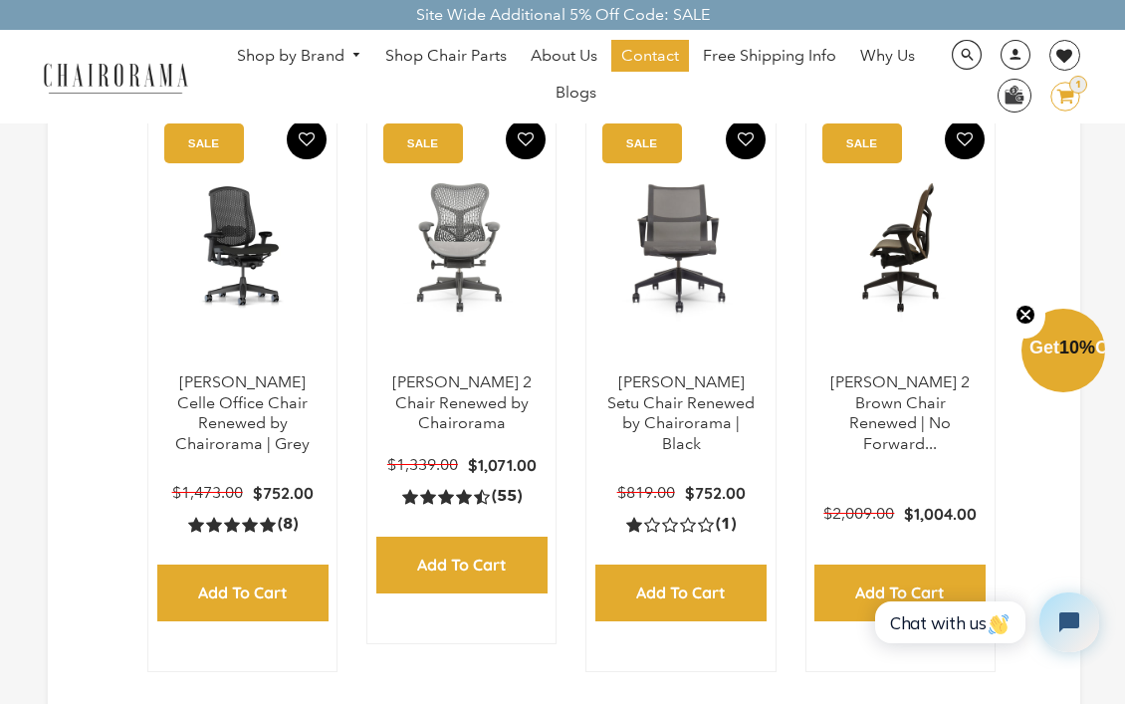
click at [853, 251] on img at bounding box center [900, 247] width 148 height 249
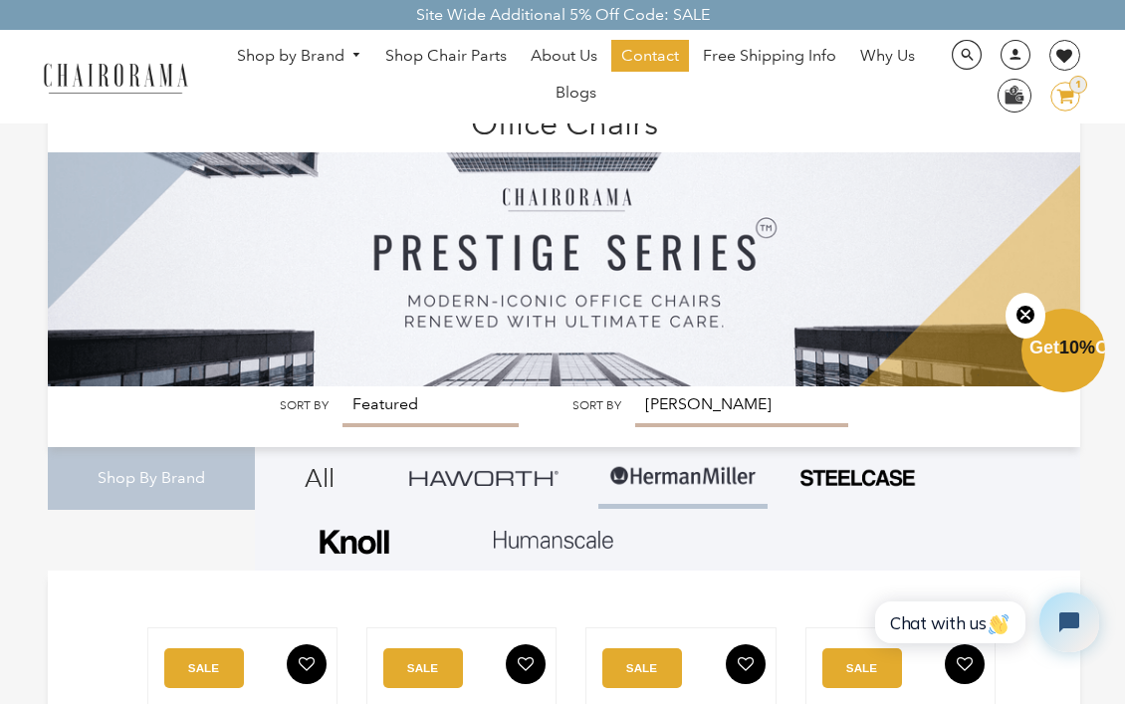
click at [331, 54] on link "Shop by Brand" at bounding box center [299, 56] width 145 height 31
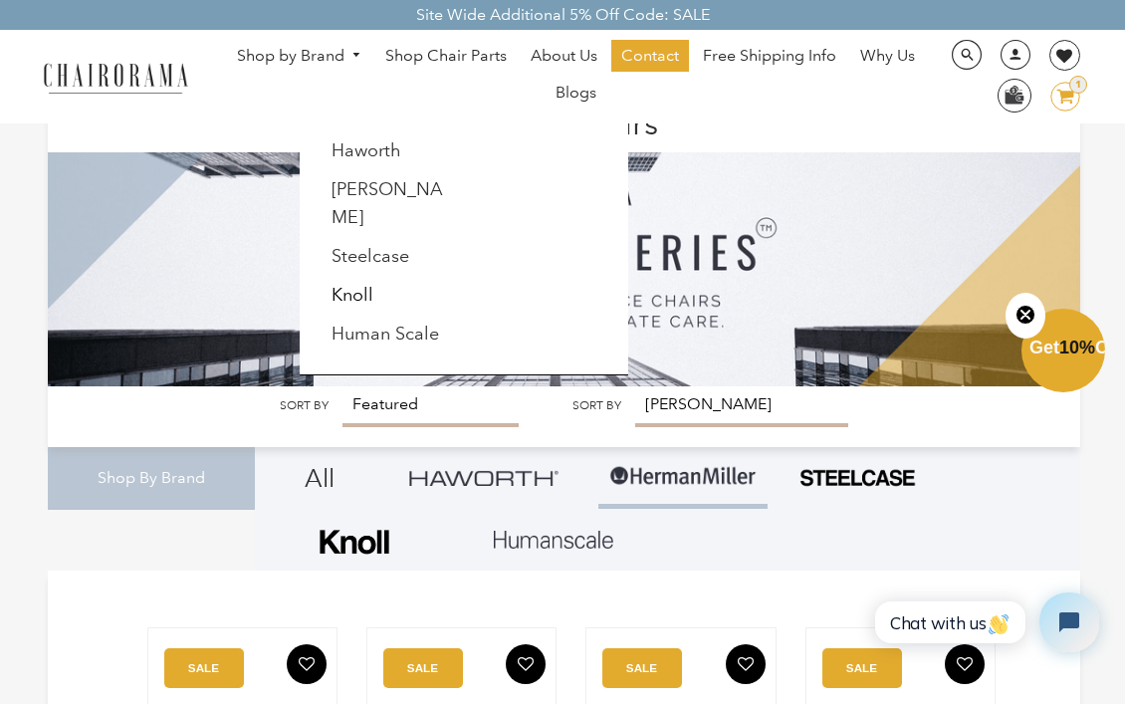
click at [377, 326] on li "Human Scale" at bounding box center [395, 335] width 150 height 38
click at [382, 323] on link "Human Scale" at bounding box center [386, 334] width 108 height 22
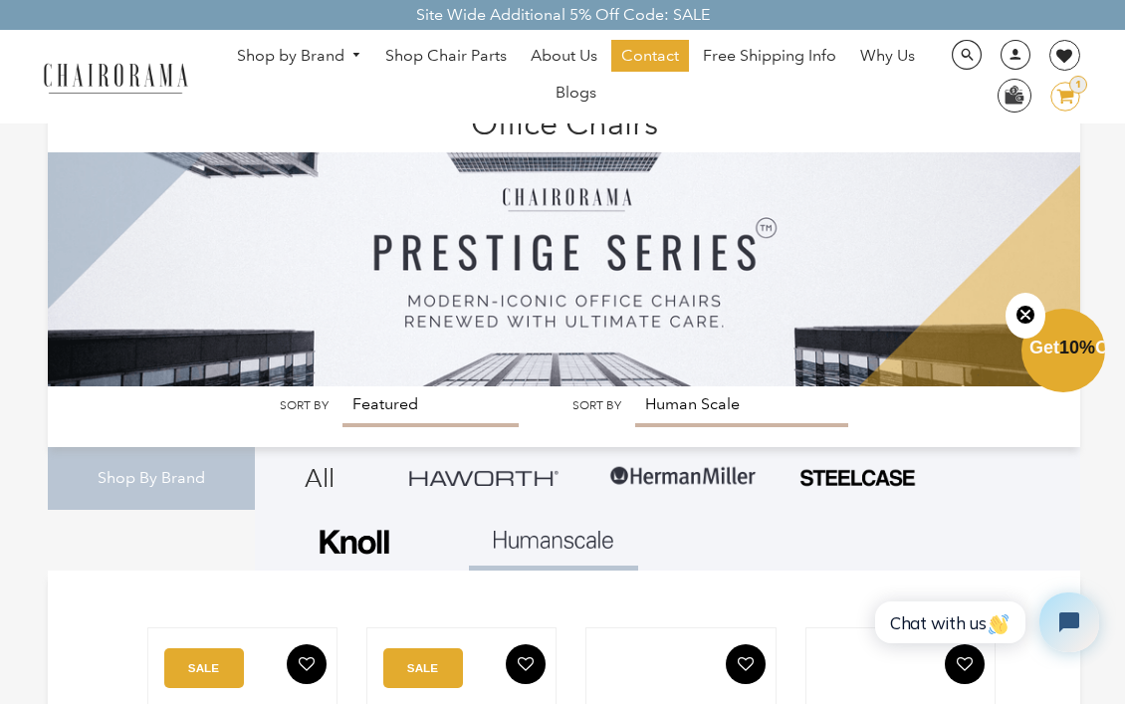
click at [349, 50] on span "DesktopNavigation" at bounding box center [354, 55] width 18 height 13
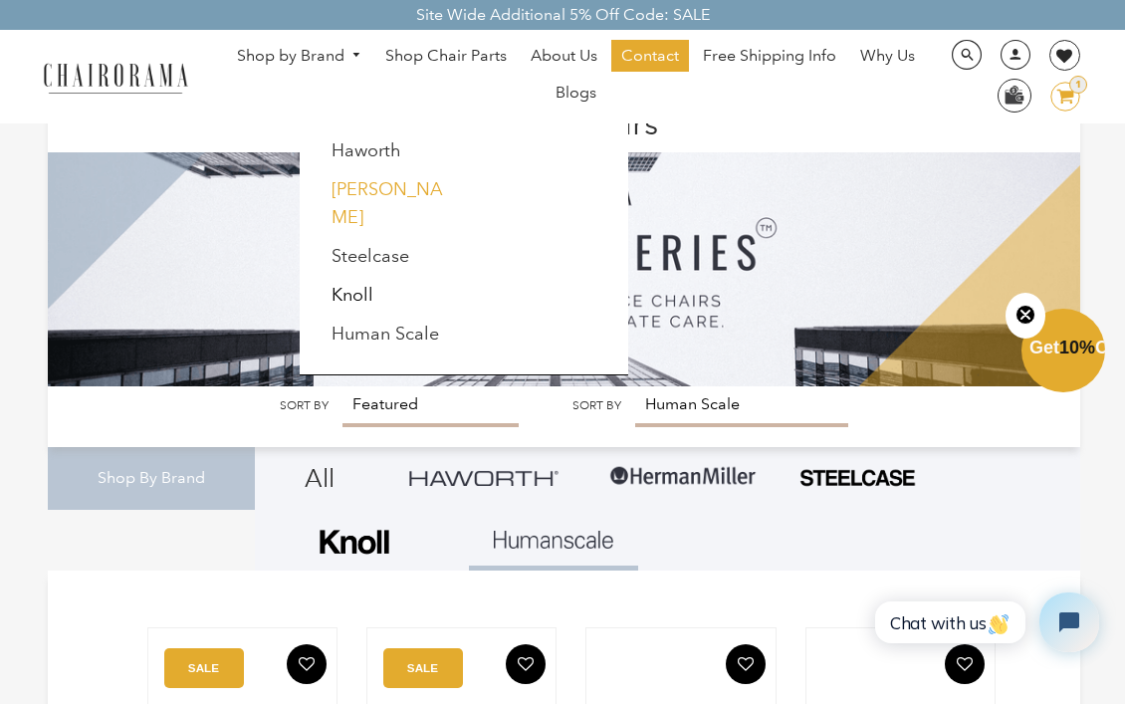
click at [374, 191] on link "[PERSON_NAME]" at bounding box center [388, 203] width 112 height 50
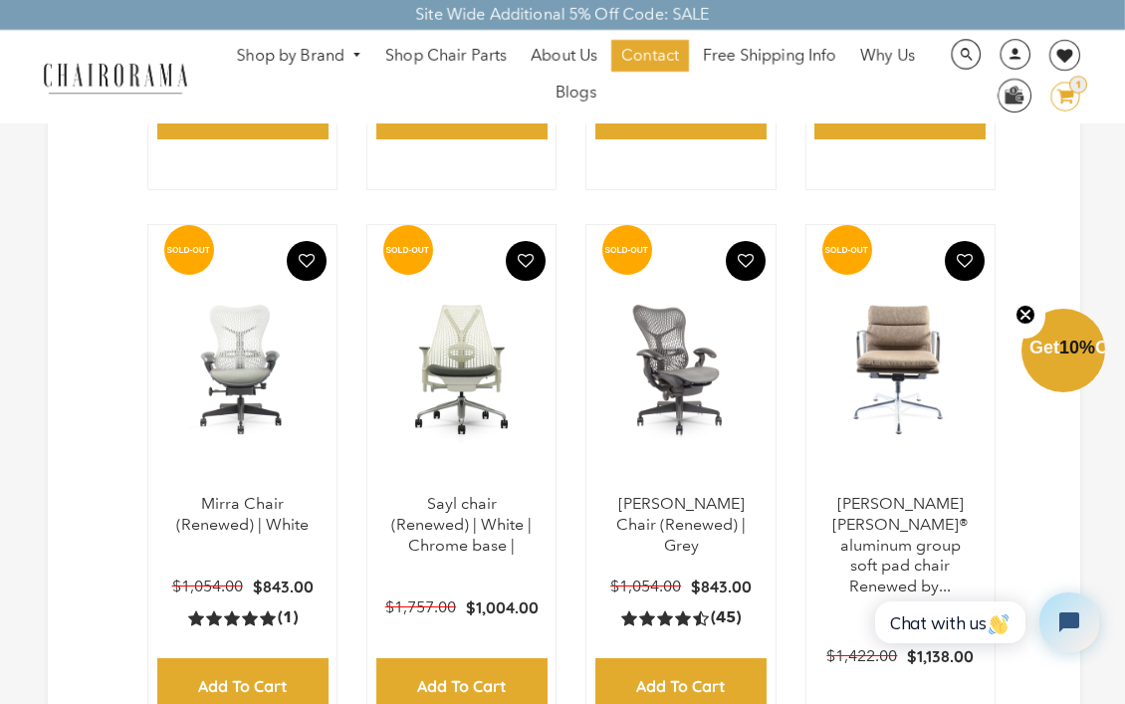
scroll to position [954, 0]
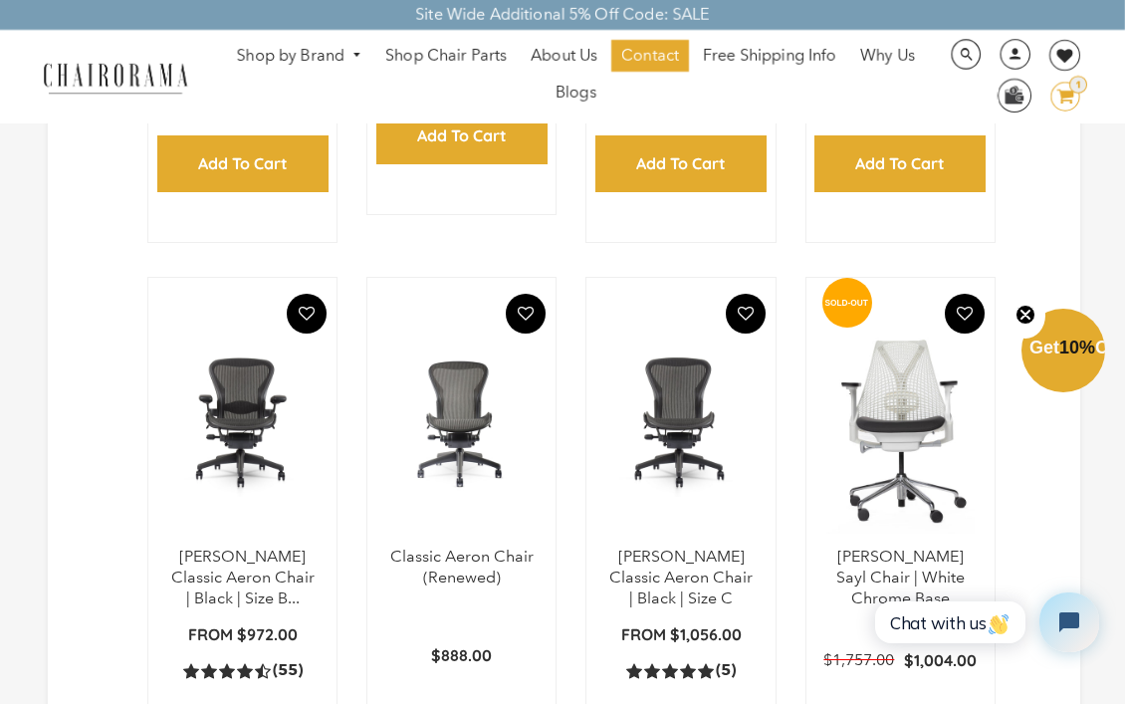
click at [307, 58] on link "Shop by Brand" at bounding box center [299, 56] width 145 height 31
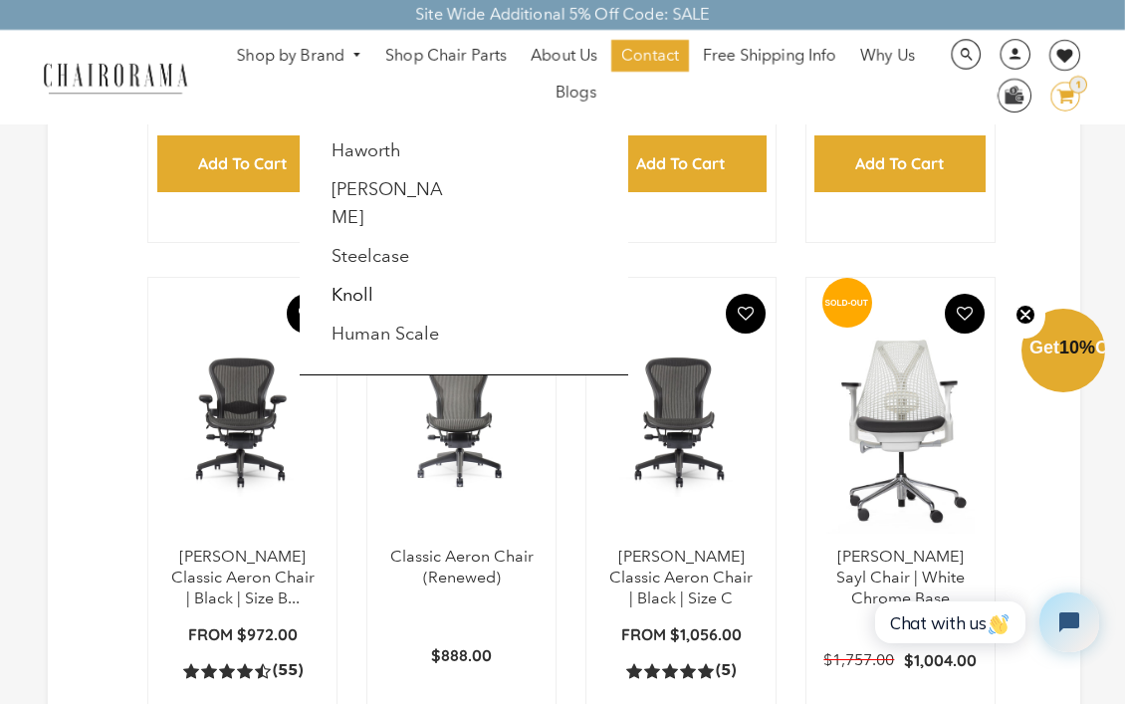
click at [354, 162] on li "Haworth" at bounding box center [395, 151] width 150 height 38
click at [353, 162] on li "Haworth" at bounding box center [395, 151] width 150 height 38
click at [351, 156] on link "Haworth" at bounding box center [367, 150] width 70 height 22
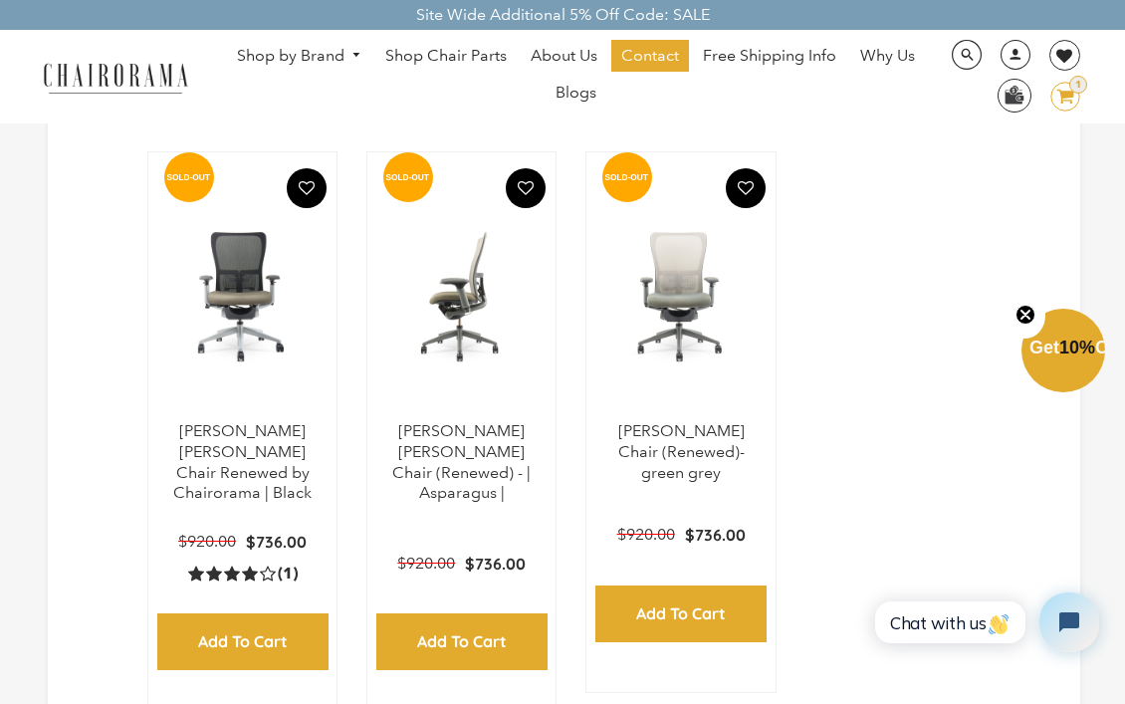
scroll to position [1071, 0]
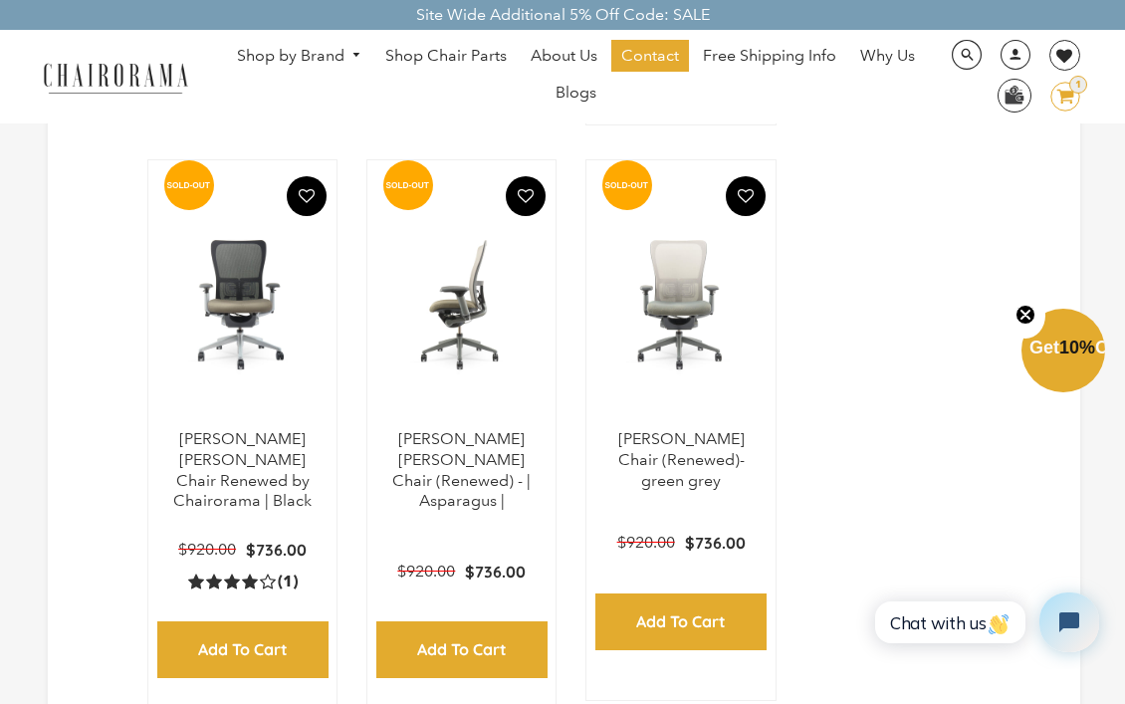
click at [452, 279] on img at bounding box center [461, 304] width 148 height 249
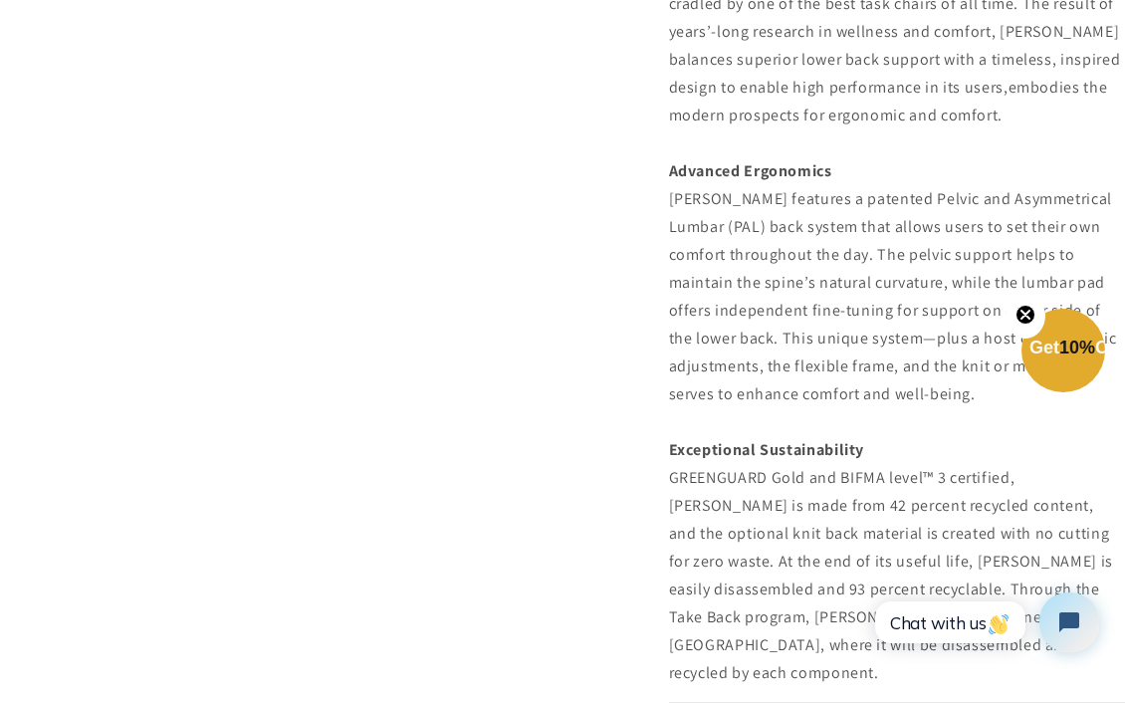
scroll to position [1926, 0]
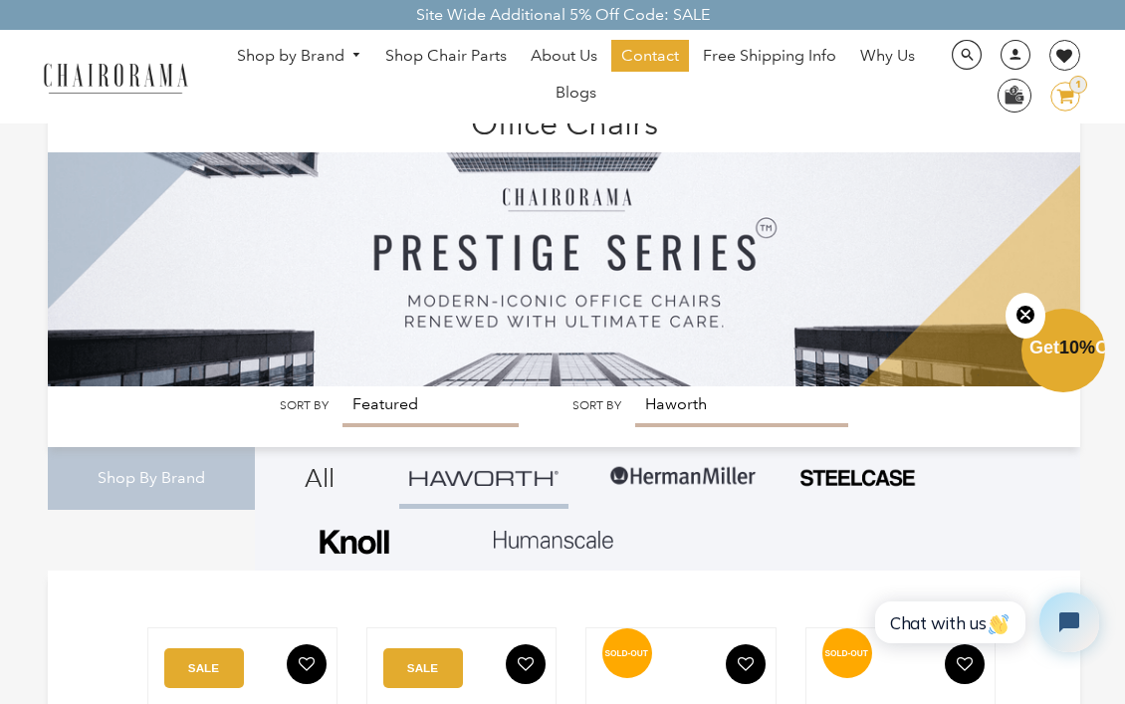
click at [532, 541] on img at bounding box center [553, 540] width 119 height 18
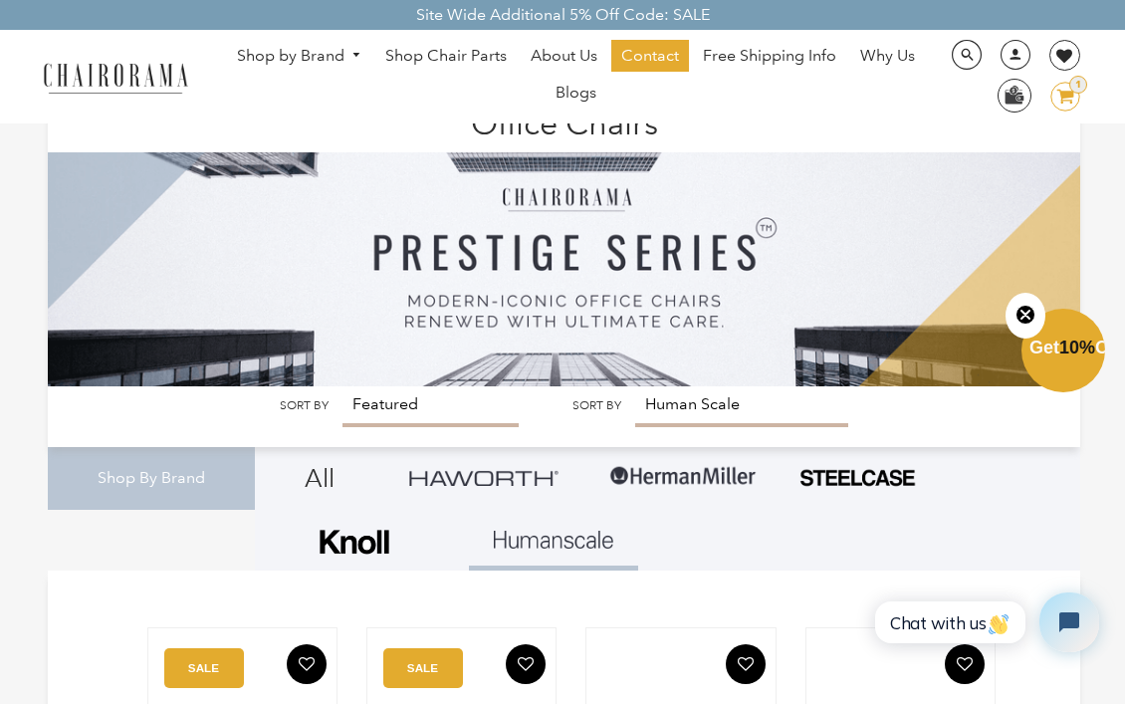
click at [631, 485] on img at bounding box center [682, 477] width 149 height 60
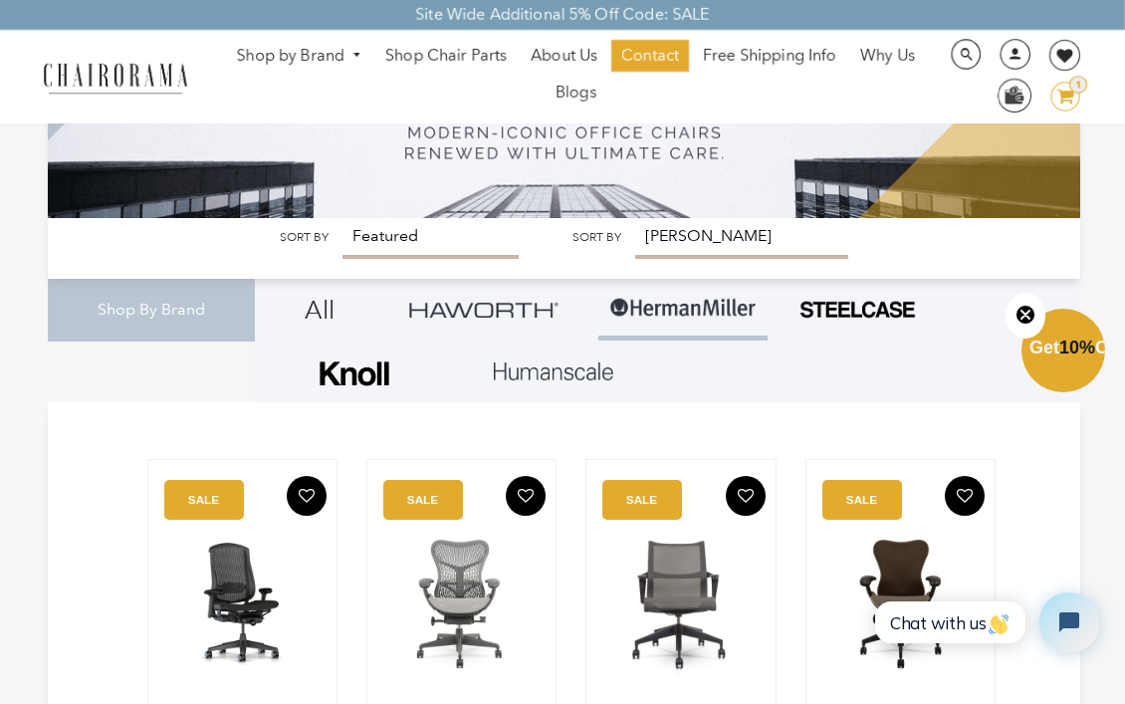
click at [900, 268] on div "Sort by Featured Best Selling Alphabetically, A-Z Alphabetically, Z-A Price, lo…" at bounding box center [564, 248] width 1033 height 61
click at [883, 310] on img at bounding box center [857, 310] width 119 height 22
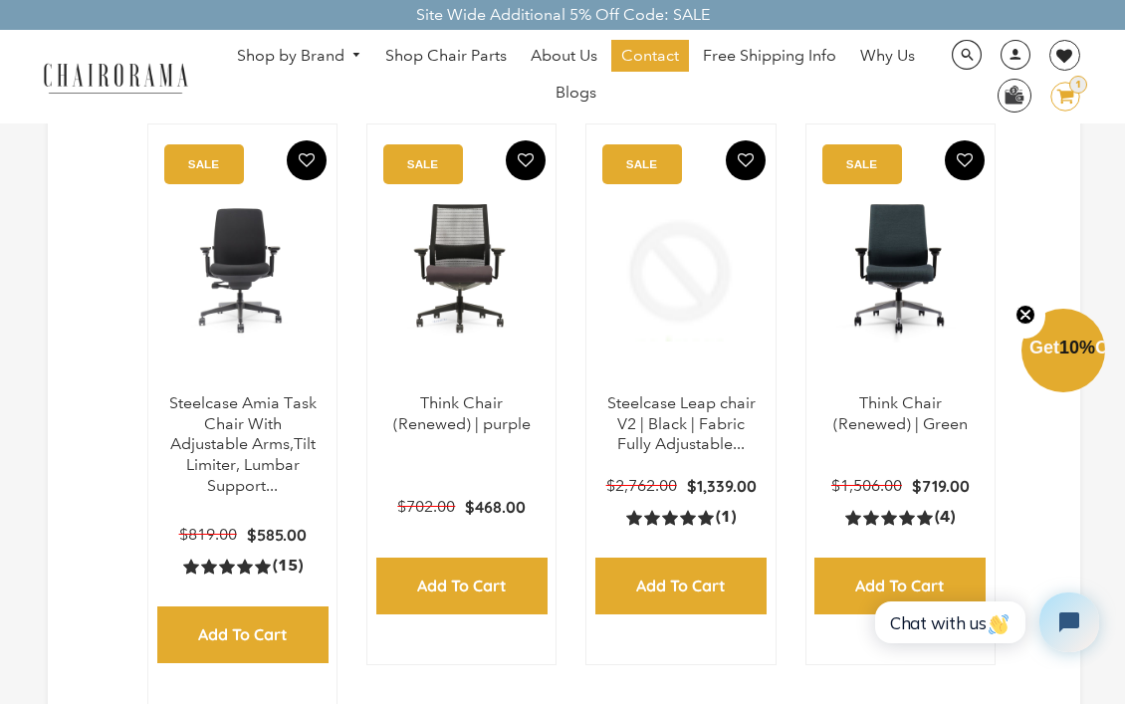
scroll to position [503, 0]
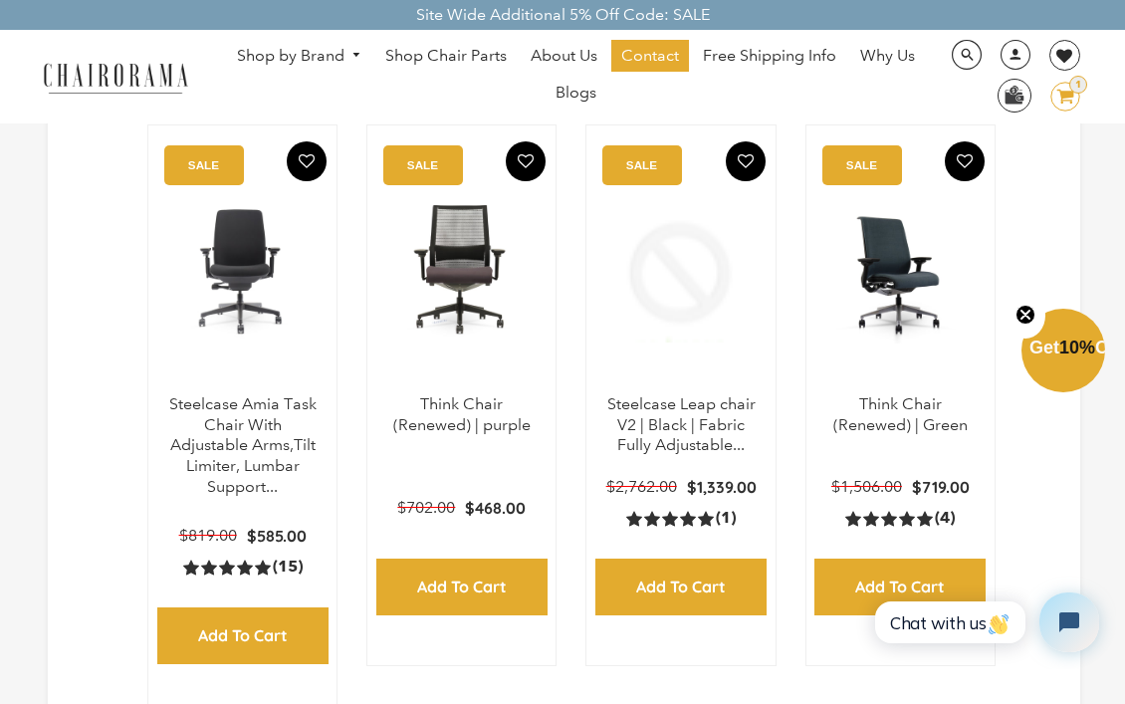
click at [891, 301] on img at bounding box center [900, 269] width 148 height 249
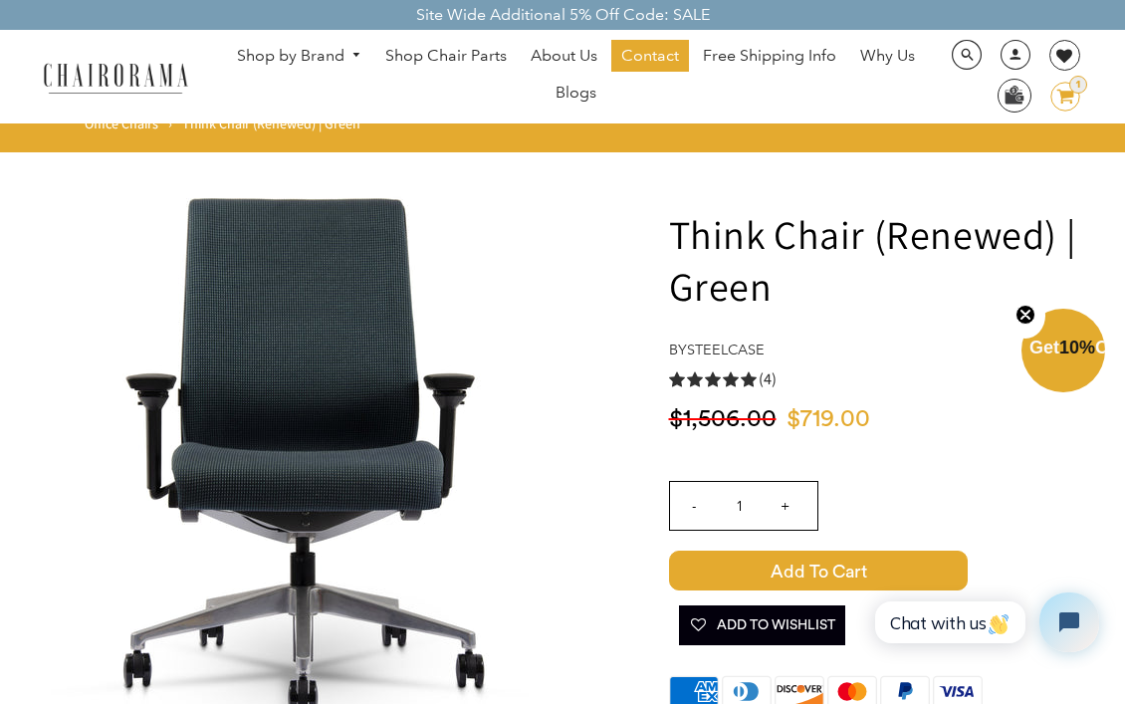
drag, startPoint x: 981, startPoint y: 336, endPoint x: 916, endPoint y: 289, distance: 79.9
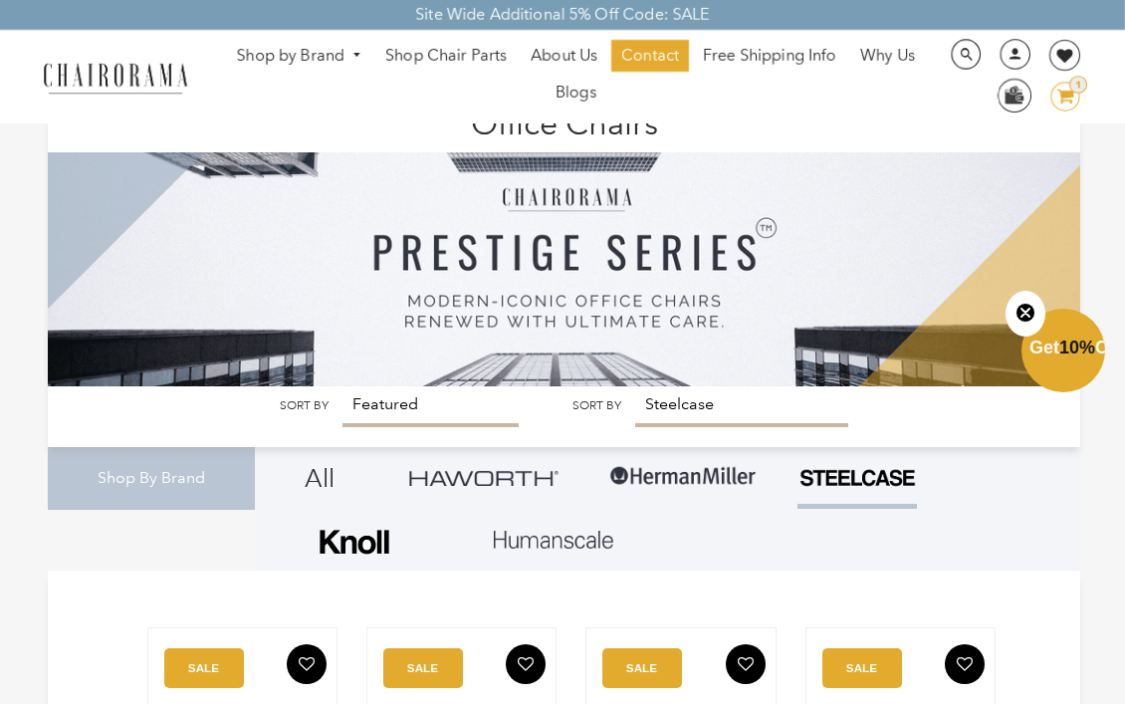
scroll to position [607, 0]
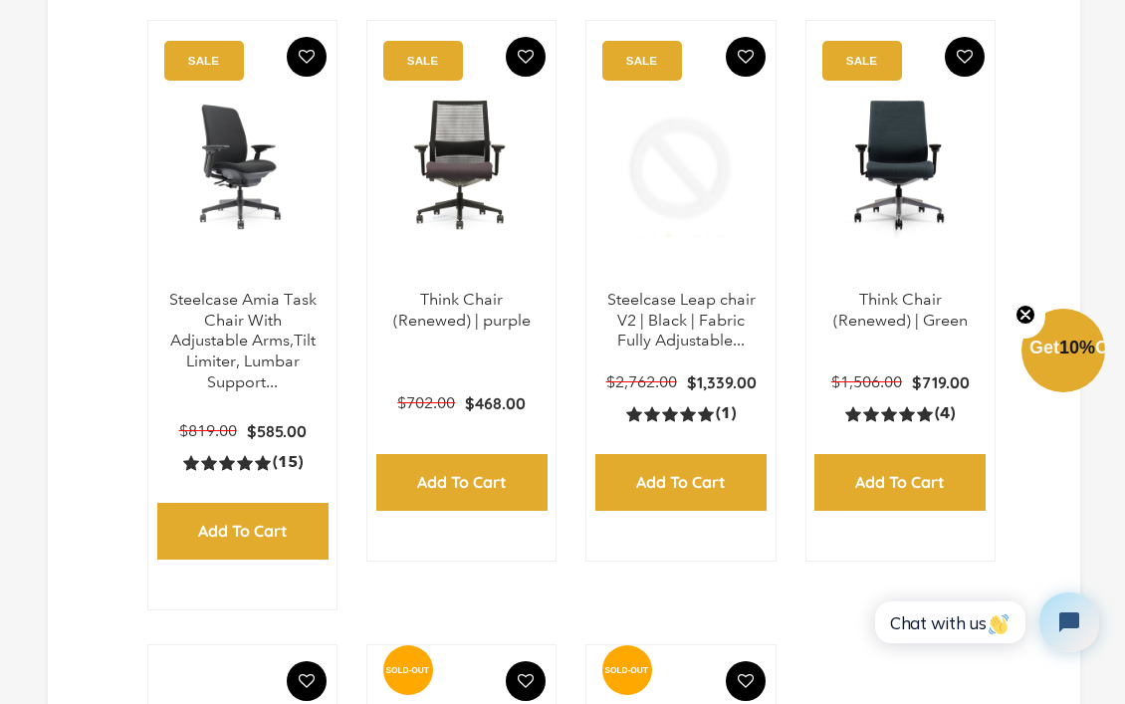
click at [233, 281] on img at bounding box center [242, 165] width 148 height 249
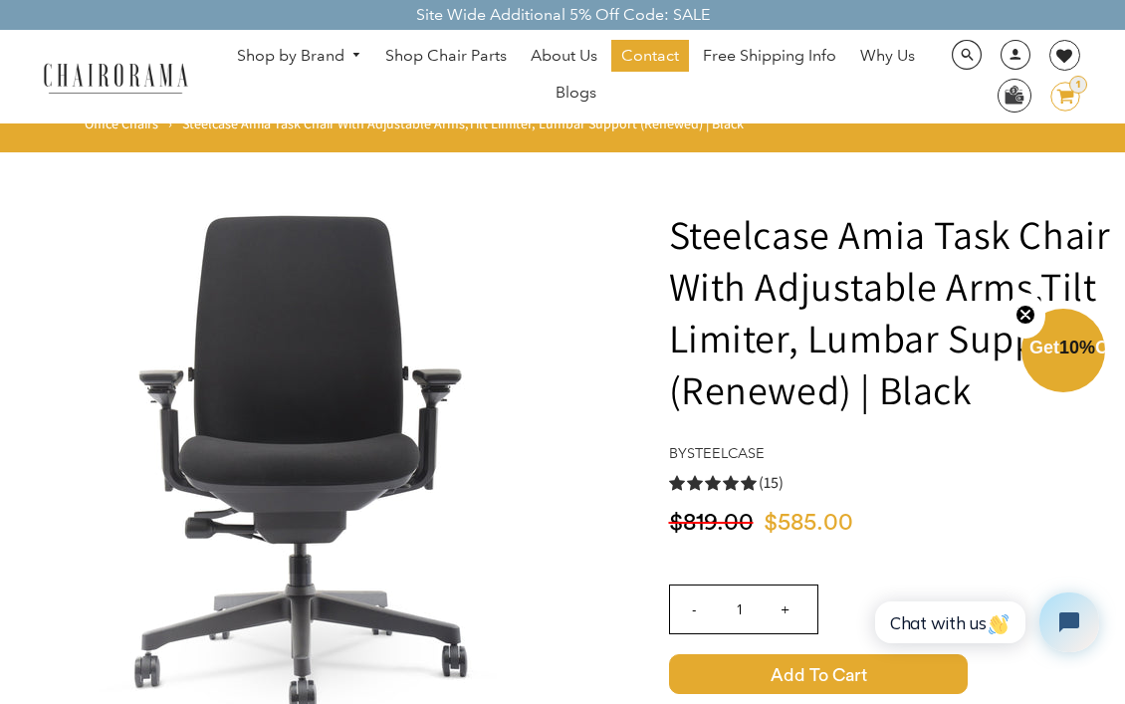
click at [768, 485] on span "(15)" at bounding box center [771, 483] width 25 height 21
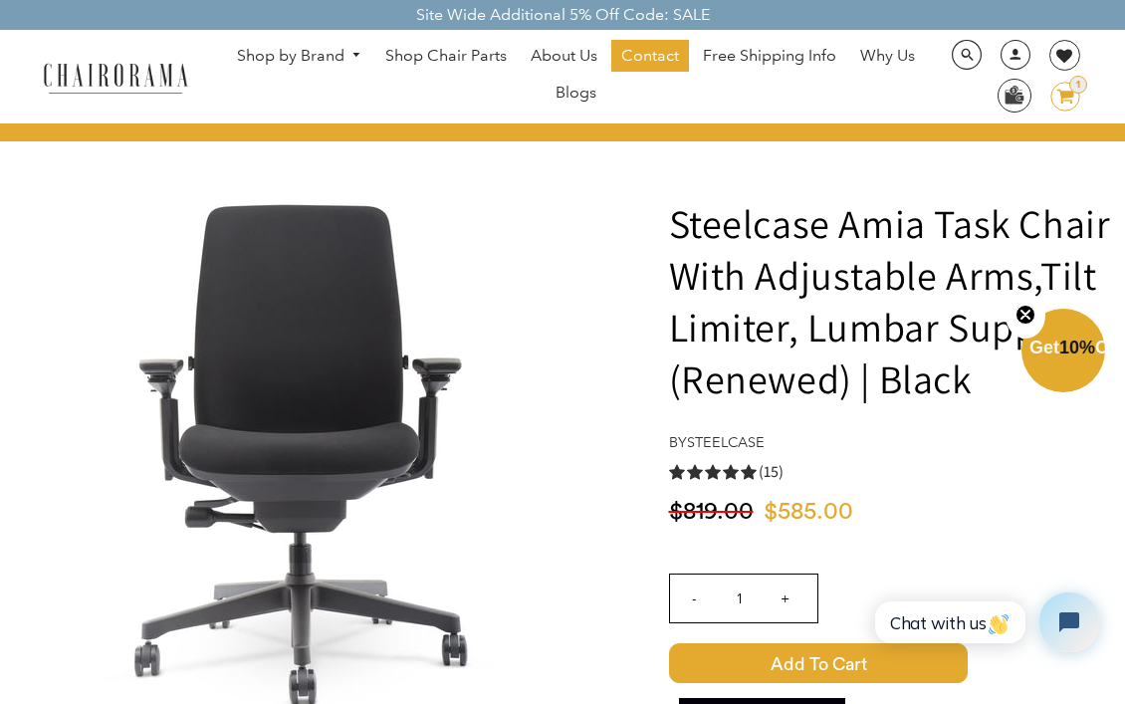
scroll to position [4, 0]
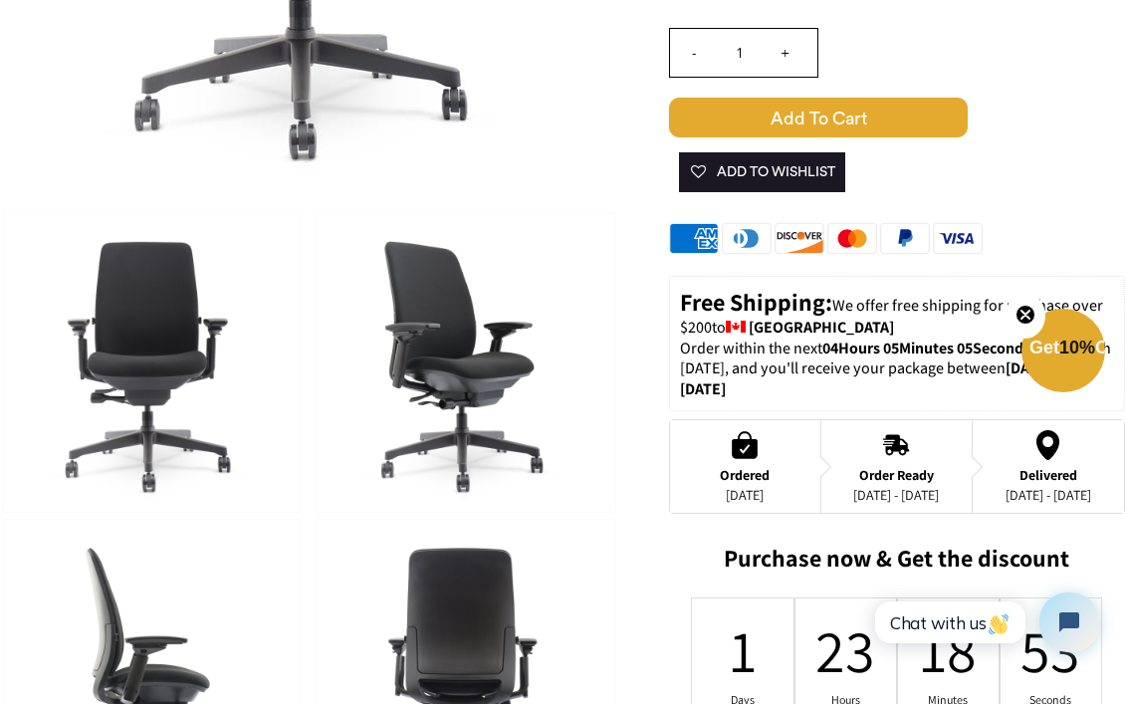
scroll to position [957, 0]
